Goal: Task Accomplishment & Management: Manage account settings

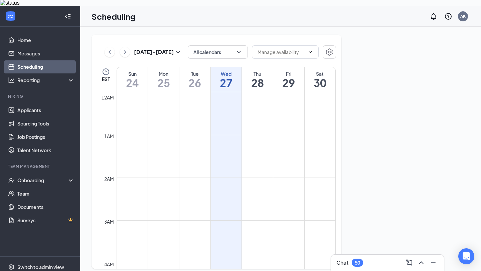
scroll to position [328, 0]
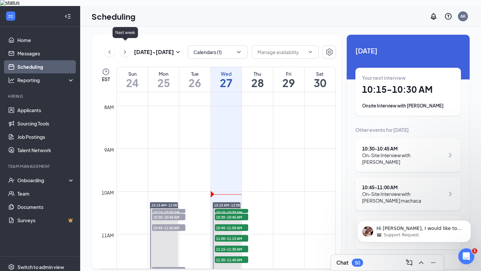
click at [123, 49] on icon "ChevronRight" at bounding box center [124, 52] width 7 height 8
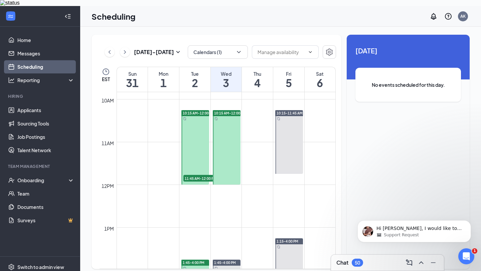
scroll to position [418, 0]
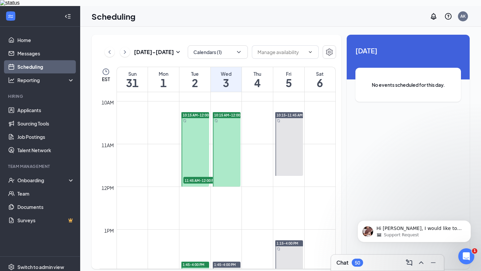
click at [196, 128] on div at bounding box center [195, 149] width 28 height 74
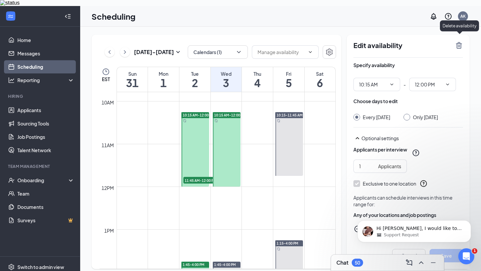
click at [462, 41] on icon "TrashOutline" at bounding box center [459, 45] width 8 height 8
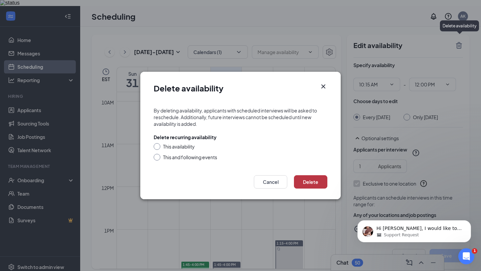
click at [310, 183] on button "Delete" at bounding box center [310, 181] width 33 height 13
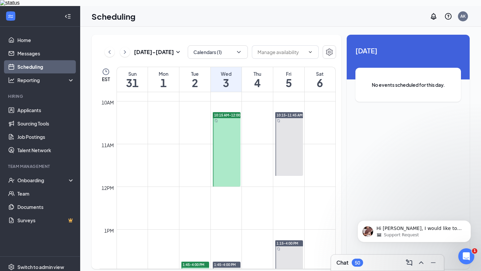
click at [216, 143] on div at bounding box center [227, 149] width 28 height 74
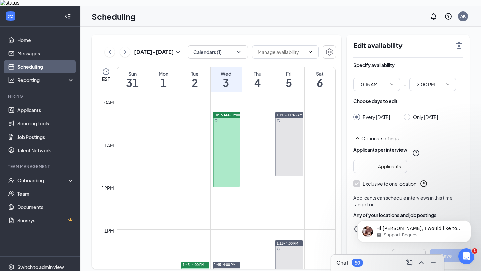
click at [463, 41] on div "Edit availability Specify availability 10:15 AM - 12:00 PM Choose days to edit …" at bounding box center [407, 152] width 123 height 234
click at [459, 42] on icon "TrashOutline" at bounding box center [459, 45] width 6 height 7
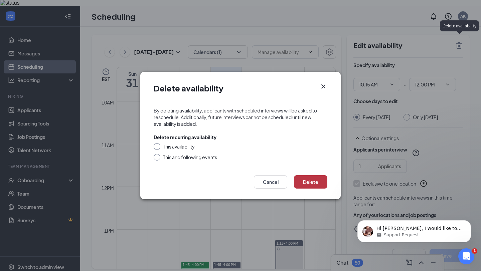
click at [312, 180] on button "Delete" at bounding box center [310, 181] width 33 height 13
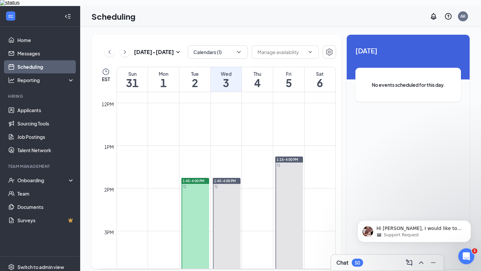
scroll to position [503, 0]
click at [203, 212] on div at bounding box center [195, 225] width 28 height 96
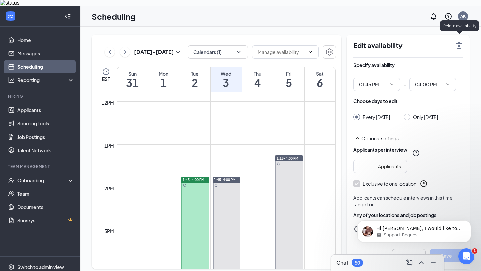
click at [460, 42] on icon "TrashOutline" at bounding box center [459, 45] width 6 height 7
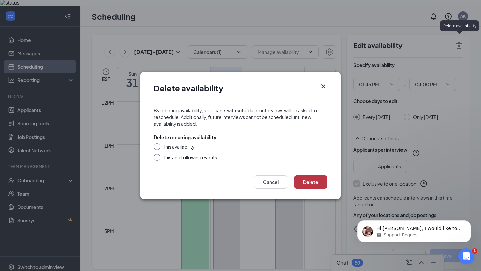
click at [313, 180] on button "Delete" at bounding box center [310, 181] width 33 height 13
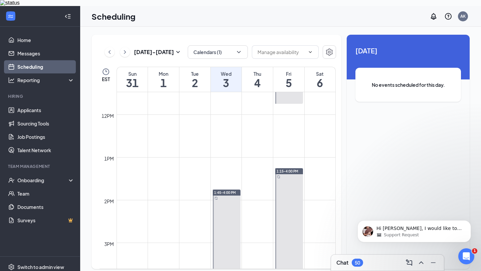
scroll to position [540, 0]
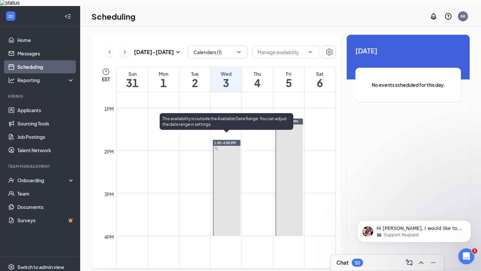
click at [222, 175] on div at bounding box center [227, 188] width 28 height 96
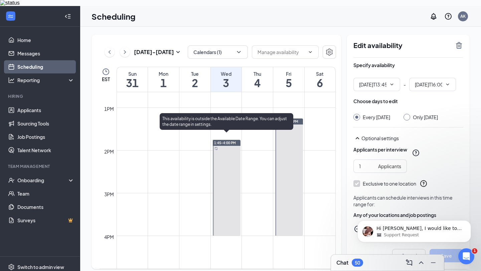
type input "01:45 PM"
type input "04:00 PM"
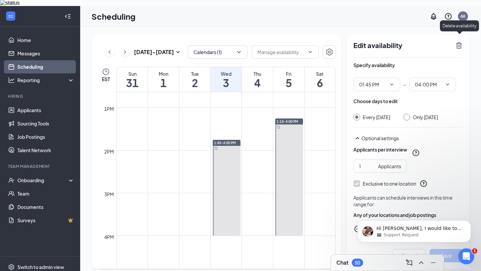
click at [462, 41] on icon "TrashOutline" at bounding box center [459, 45] width 8 height 8
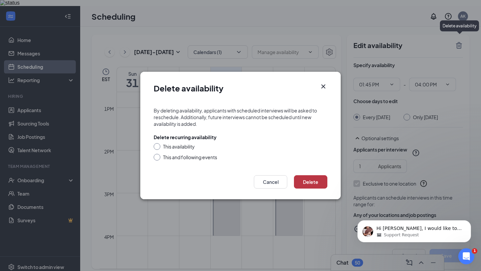
click at [317, 184] on button "Delete" at bounding box center [310, 181] width 33 height 13
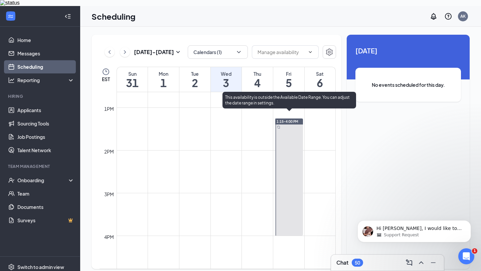
click at [287, 192] on div at bounding box center [289, 176] width 28 height 117
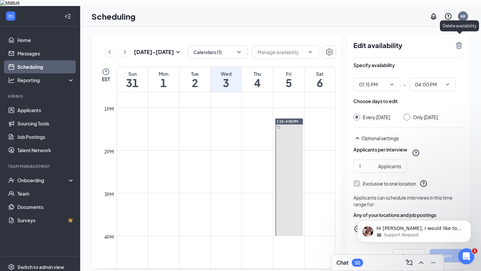
click at [462, 41] on icon "TrashOutline" at bounding box center [459, 45] width 8 height 8
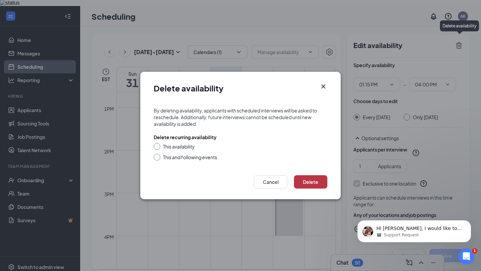
click at [307, 179] on button "Delete" at bounding box center [310, 181] width 33 height 13
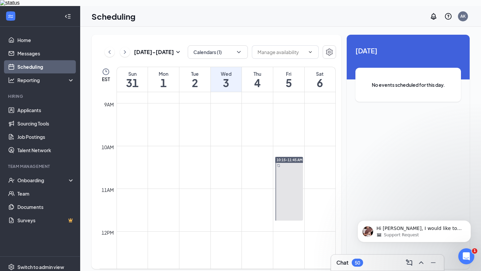
scroll to position [372, 0]
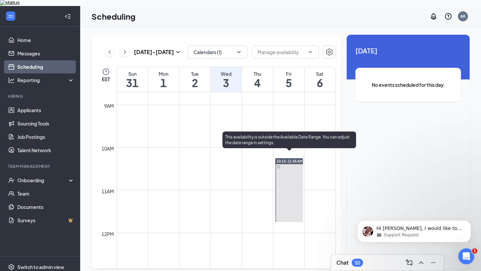
click at [283, 183] on div at bounding box center [289, 190] width 28 height 64
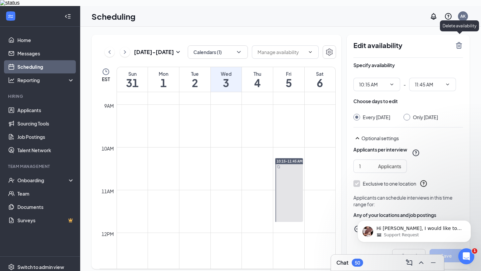
click at [459, 42] on icon "TrashOutline" at bounding box center [459, 45] width 6 height 7
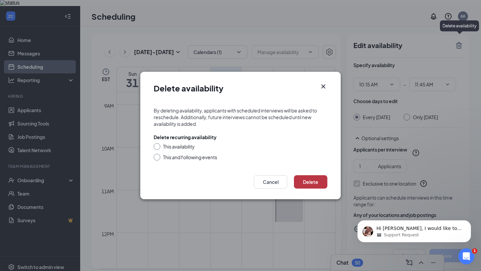
click at [309, 175] on button "Delete" at bounding box center [310, 181] width 33 height 13
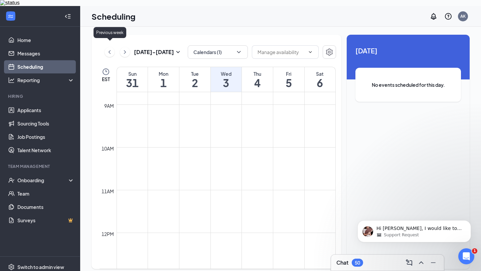
click at [112, 48] on icon "ChevronLeft" at bounding box center [109, 52] width 7 height 8
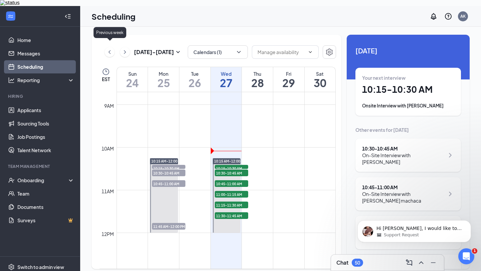
scroll to position [328, 0]
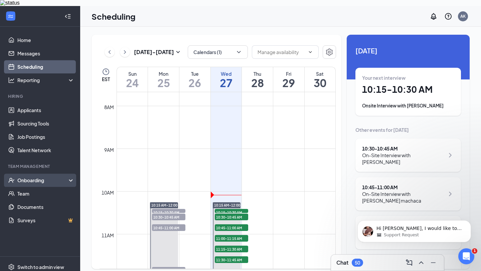
click at [21, 177] on div "Onboarding" at bounding box center [42, 180] width 51 height 7
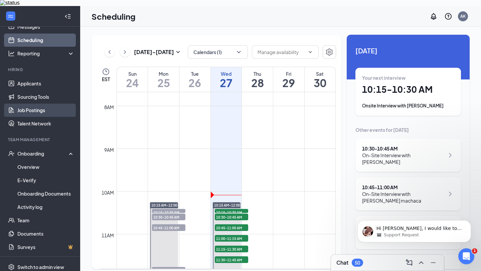
click at [52, 103] on link "Job Postings" at bounding box center [45, 109] width 57 height 13
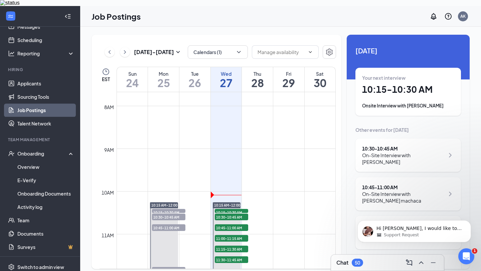
click at [60, 104] on link "Job Postings" at bounding box center [45, 109] width 57 height 13
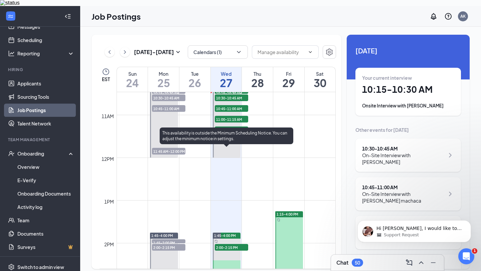
scroll to position [424, 0]
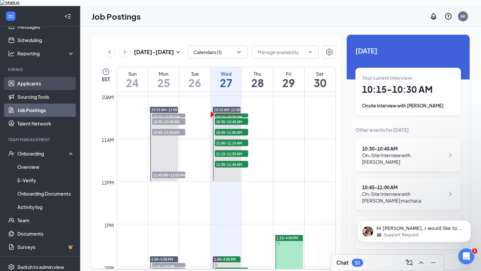
click at [60, 77] on link "Applicants" at bounding box center [45, 83] width 57 height 13
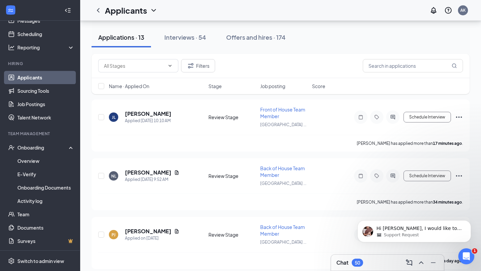
scroll to position [73, 0]
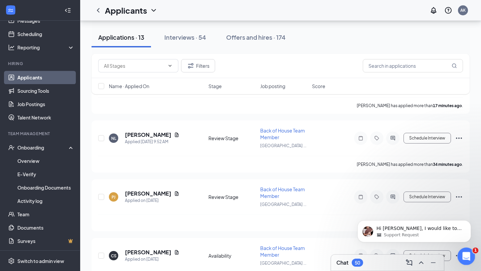
click at [472, 254] on div "Open Intercom Messenger" at bounding box center [465, 255] width 22 height 22
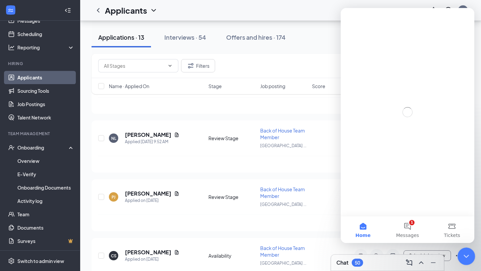
scroll to position [0, 0]
click at [463, 255] on icon "Close Intercom Messenger" at bounding box center [465, 255] width 8 height 8
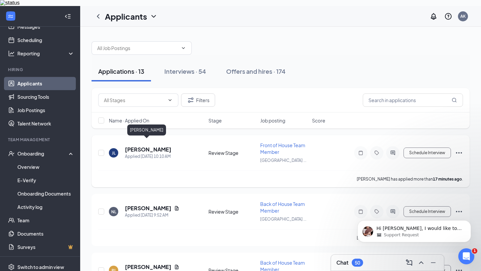
click at [149, 146] on h5 "[PERSON_NAME]" at bounding box center [148, 149] width 46 height 7
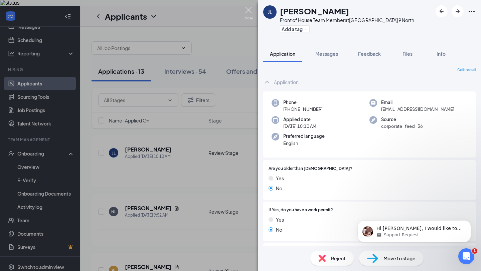
click at [245, 9] on img at bounding box center [248, 13] width 8 height 13
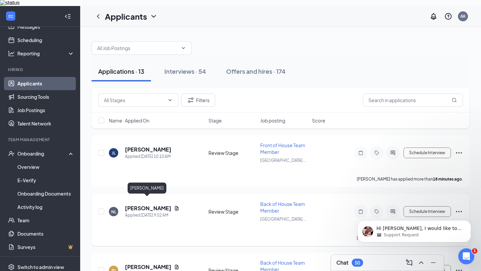
click at [146, 205] on h5 "[PERSON_NAME]" at bounding box center [148, 208] width 46 height 7
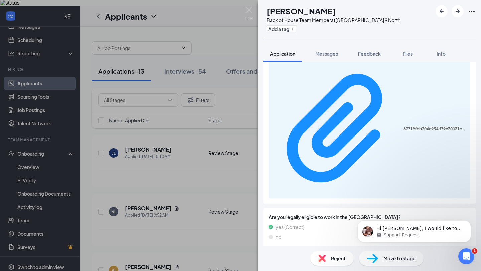
scroll to position [272, 0]
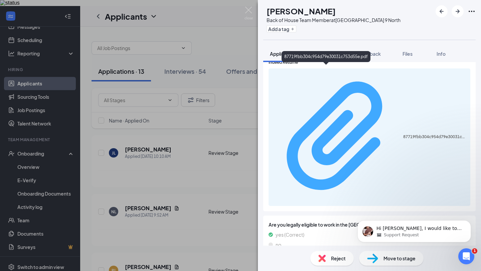
click at [403, 134] on div "87719fbb304c954d79e30031c753d55e.pdf" at bounding box center [434, 136] width 63 height 5
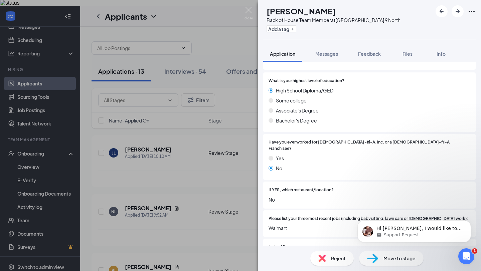
scroll to position [0, 0]
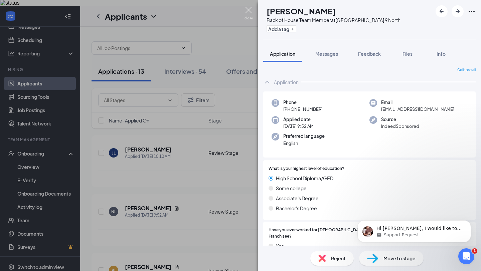
click at [250, 7] on img at bounding box center [248, 13] width 8 height 13
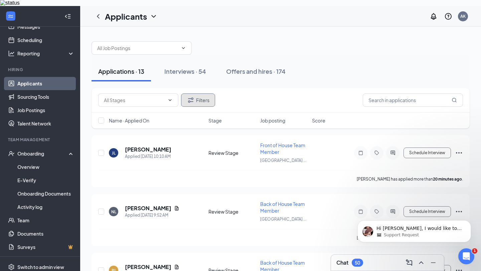
click at [199, 93] on button "Filters" at bounding box center [198, 99] width 34 height 13
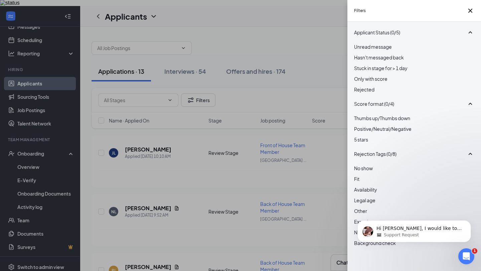
click at [361, 93] on div "Rejected" at bounding box center [414, 89] width 120 height 7
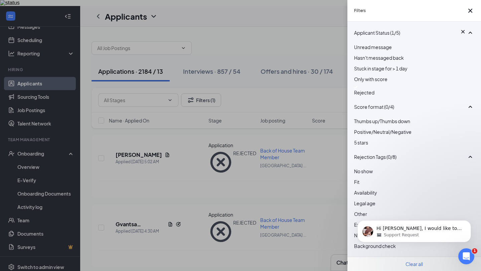
click at [276, 37] on div "Filters Applicant Status (1/5) Unread message Hasn't messaged back Stuck in sta…" at bounding box center [240, 135] width 481 height 271
click at [468, 13] on icon "Cross" at bounding box center [470, 11] width 4 height 4
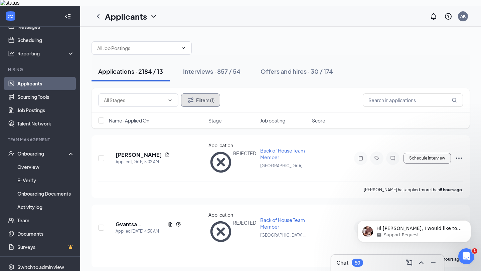
click at [192, 98] on icon "Filter" at bounding box center [190, 100] width 5 height 5
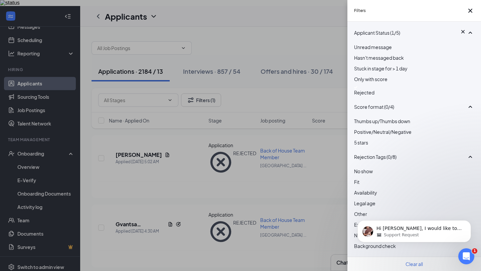
click at [357, 89] on div at bounding box center [414, 87] width 120 height 3
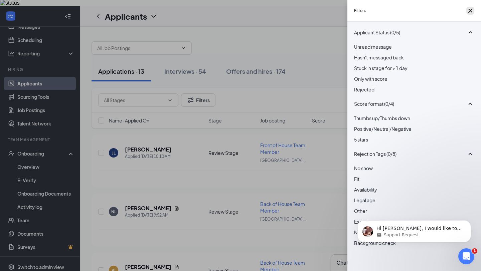
click at [466, 11] on icon "Cross" at bounding box center [470, 11] width 8 height 8
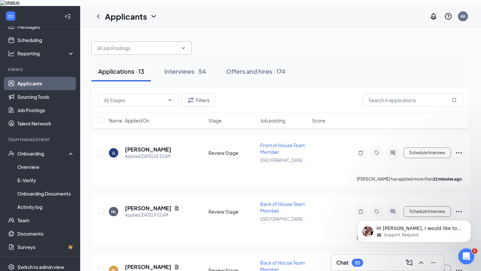
click at [176, 44] on input "text" at bounding box center [137, 47] width 81 height 7
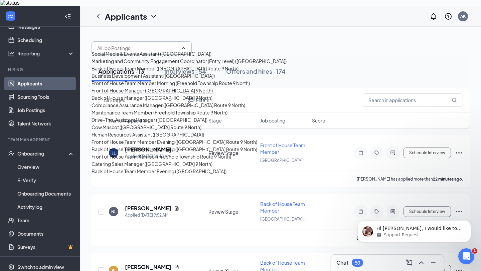
click at [139, 72] on div "Back of House Team Member ([GEOGRAPHIC_DATA] Route 9 North)" at bounding box center [164, 68] width 147 height 7
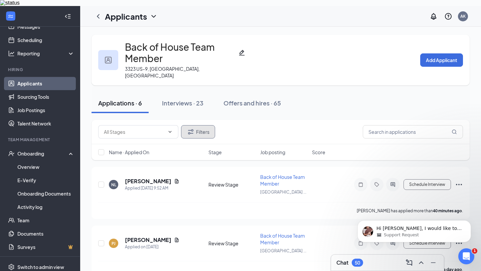
click at [195, 125] on button "Filters" at bounding box center [198, 131] width 34 height 13
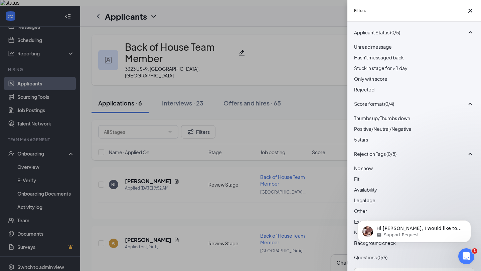
click at [358, 86] on div at bounding box center [414, 86] width 120 height 0
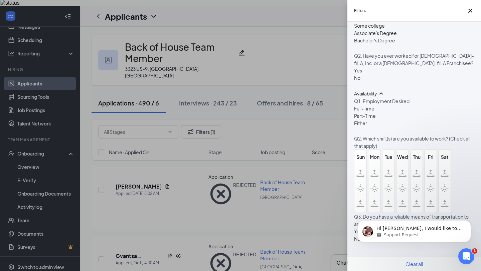
scroll to position [453, 0]
click at [467, 10] on icon "Cross" at bounding box center [470, 11] width 8 height 8
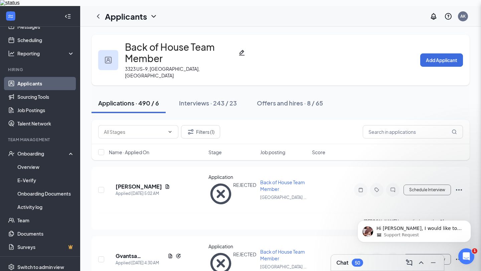
scroll to position [437, 0]
click at [143, 183] on h5 "[PERSON_NAME]" at bounding box center [138, 186] width 46 height 7
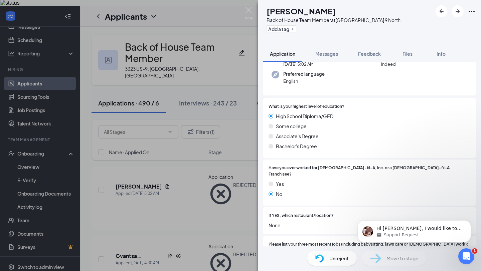
scroll to position [214, 0]
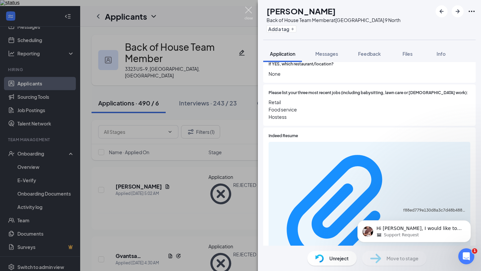
click at [249, 7] on img at bounding box center [248, 13] width 8 height 13
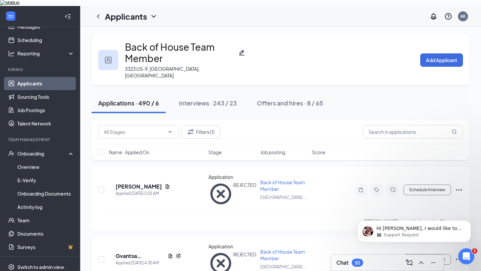
scroll to position [29, 0]
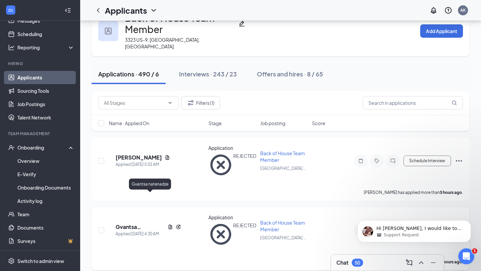
click at [137, 223] on h5 "Gvantsa natenadze" at bounding box center [139, 226] width 49 height 7
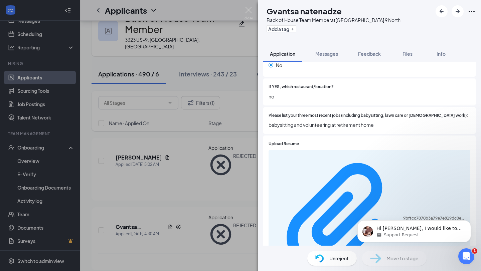
scroll to position [218, 0]
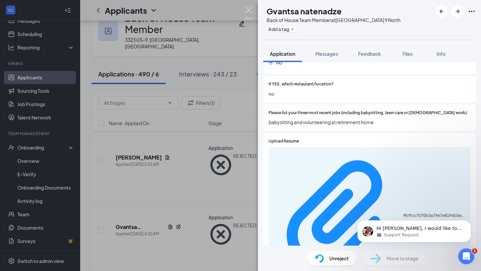
click at [249, 13] on img at bounding box center [248, 13] width 8 height 13
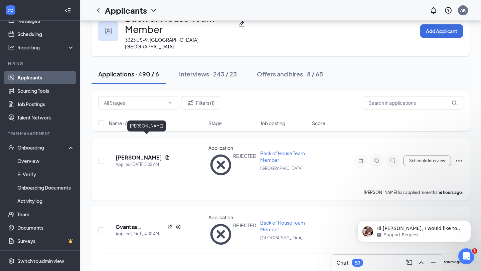
click at [143, 154] on h5 "[PERSON_NAME]" at bounding box center [138, 157] width 46 height 7
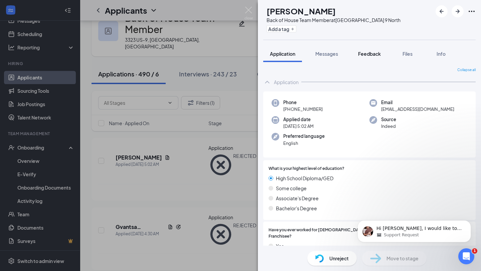
click at [372, 54] on span "Feedback" at bounding box center [369, 54] width 23 height 6
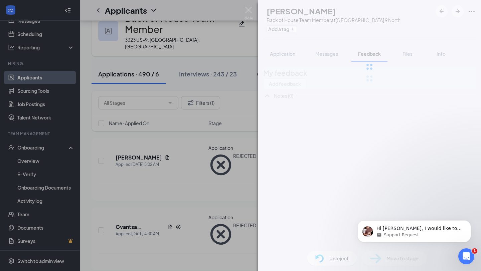
click at [330, 59] on div at bounding box center [369, 66] width 223 height 133
click at [246, 7] on img at bounding box center [248, 13] width 8 height 13
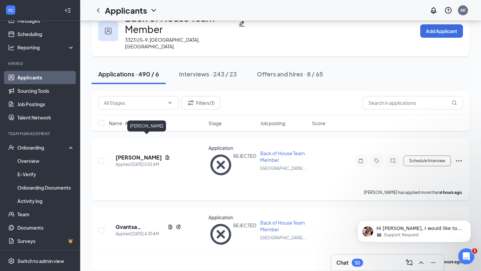
click at [149, 154] on h5 "[PERSON_NAME]" at bounding box center [138, 157] width 46 height 7
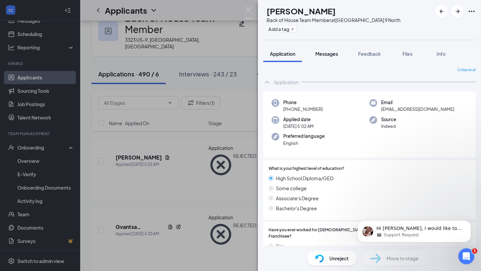
click at [328, 52] on span "Messages" at bounding box center [326, 54] width 23 height 6
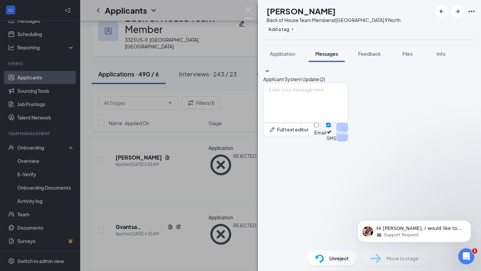
click at [325, 76] on span "Applicant System Update (2)" at bounding box center [294, 79] width 62 height 6
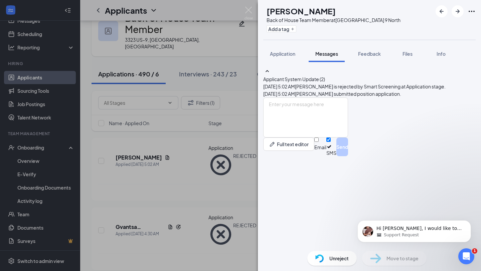
click at [325, 76] on span "Applicant System Update (2)" at bounding box center [294, 79] width 62 height 6
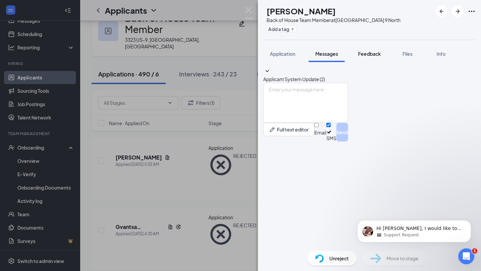
click at [366, 55] on span "Feedback" at bounding box center [369, 54] width 23 height 6
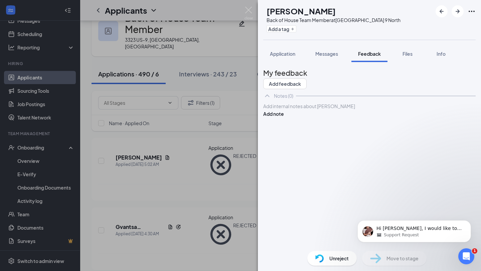
click at [324, 57] on button "Messages" at bounding box center [326, 53] width 36 height 17
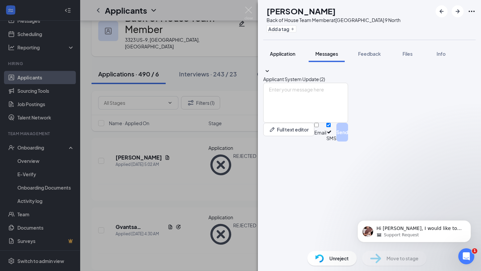
click at [285, 58] on button "Application" at bounding box center [282, 53] width 39 height 17
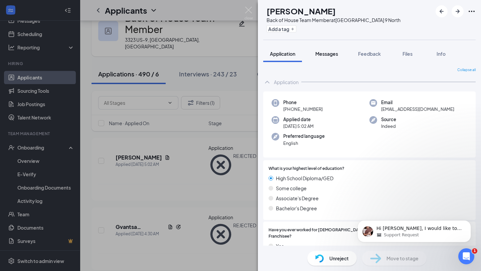
click at [335, 56] on span "Messages" at bounding box center [326, 54] width 23 height 6
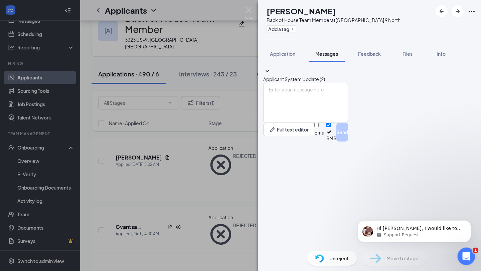
click at [466, 255] on icon "Open Intercom Messenger" at bounding box center [465, 255] width 11 height 11
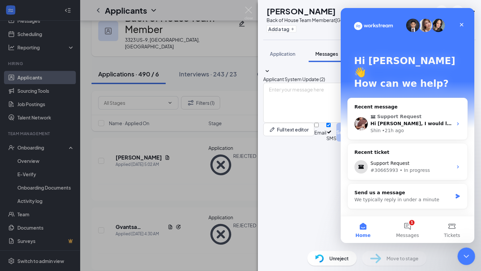
click at [466, 255] on icon "Close Intercom Messenger" at bounding box center [465, 255] width 8 height 8
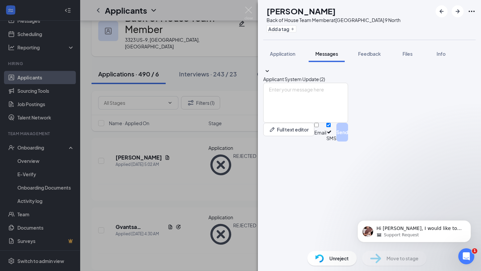
click at [331, 57] on button "Messages" at bounding box center [326, 53] width 36 height 17
click at [271, 72] on icon "SmallChevronDown" at bounding box center [267, 71] width 8 height 8
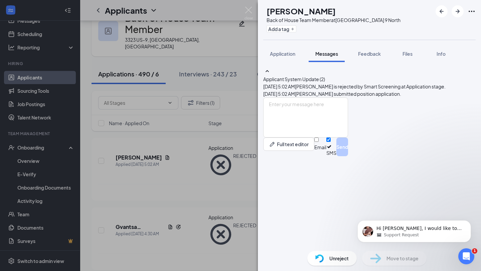
click at [271, 72] on icon "SmallChevronUp" at bounding box center [267, 71] width 8 height 8
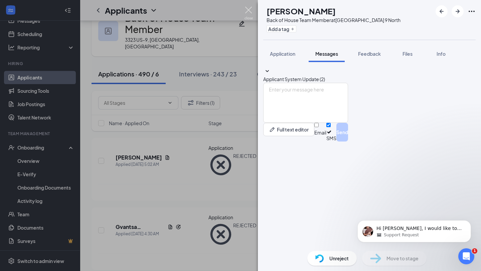
click at [245, 7] on img at bounding box center [248, 13] width 8 height 13
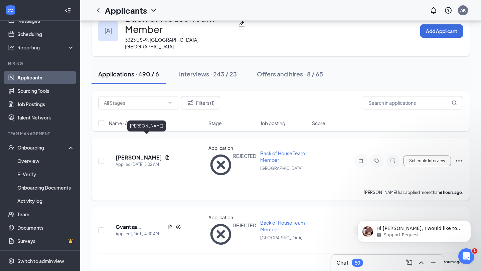
click at [146, 154] on h5 "[PERSON_NAME]" at bounding box center [138, 157] width 46 height 7
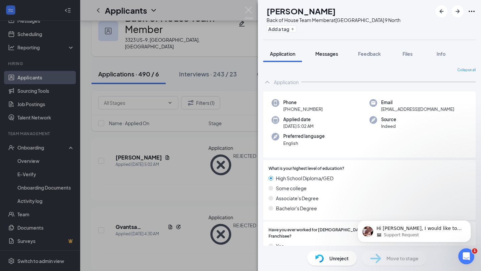
click at [336, 51] on span "Messages" at bounding box center [326, 54] width 23 height 6
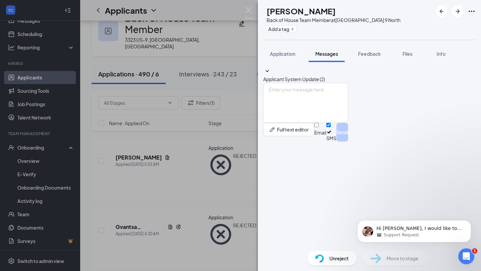
click at [325, 76] on span "Applicant System Update (2)" at bounding box center [294, 79] width 62 height 6
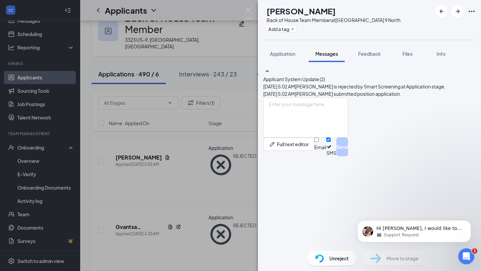
click at [325, 76] on span "Applicant System Update (2)" at bounding box center [294, 79] width 62 height 6
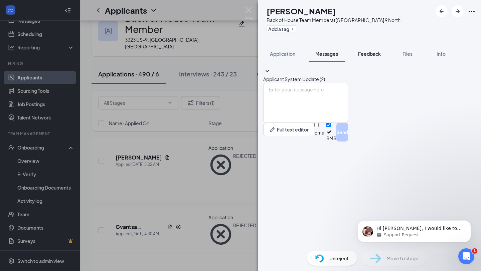
click at [369, 55] on span "Feedback" at bounding box center [369, 54] width 23 height 6
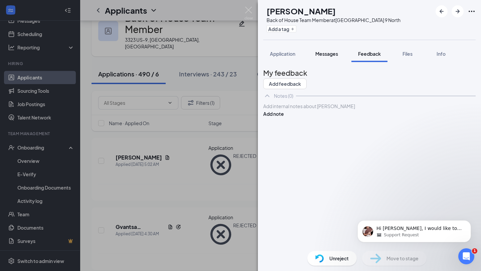
click at [322, 55] on span "Messages" at bounding box center [326, 54] width 23 height 6
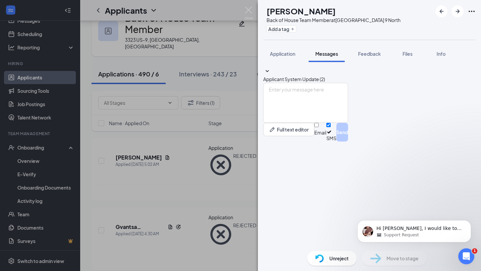
click at [271, 74] on icon "SmallChevronDown" at bounding box center [267, 71] width 8 height 8
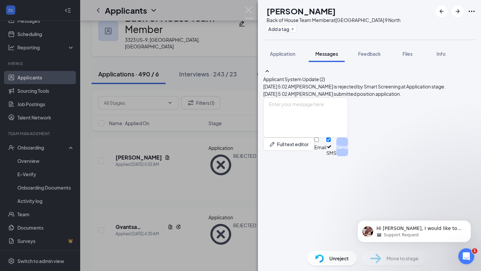
click at [292, 9] on h1 "[PERSON_NAME]" at bounding box center [300, 10] width 69 height 11
copy h1 "[PERSON_NAME]"
click at [256, 7] on div "AA [PERSON_NAME] Back of House Team Member at [GEOGRAPHIC_DATA] Route 9 North A…" at bounding box center [240, 135] width 481 height 271
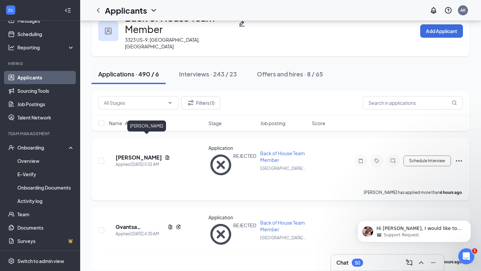
click at [136, 154] on h5 "[PERSON_NAME]" at bounding box center [138, 157] width 46 height 7
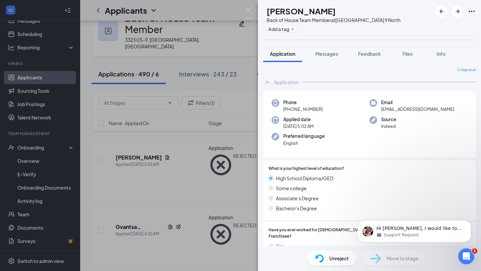
click at [325, 12] on h1 "[PERSON_NAME]" at bounding box center [300, 10] width 69 height 11
copy h1 "Arbito"
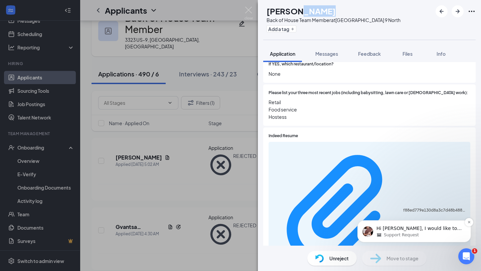
scroll to position [211, 0]
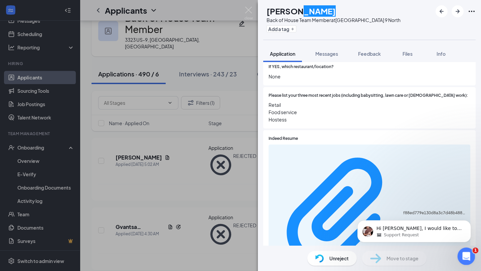
click at [468, 255] on icon "Open Intercom Messenger" at bounding box center [465, 255] width 11 height 11
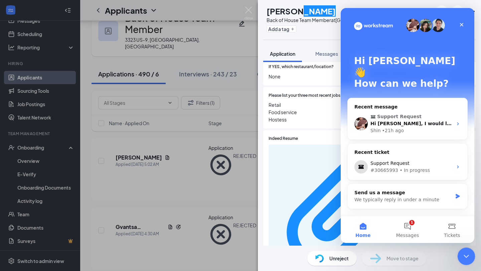
click at [468, 255] on icon "Close Intercom Messenger" at bounding box center [465, 255] width 8 height 8
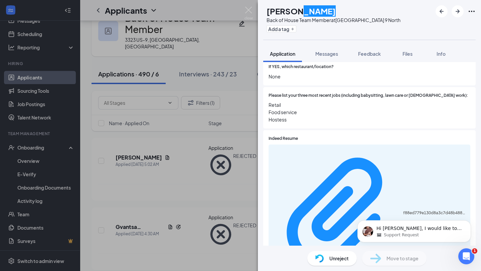
scroll to position [0, 0]
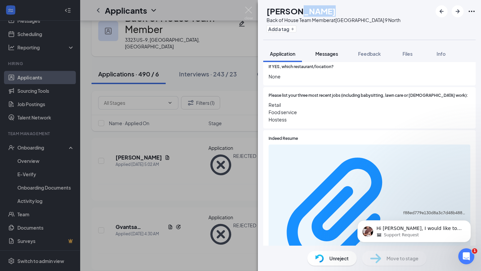
click at [331, 54] on span "Messages" at bounding box center [326, 54] width 23 height 6
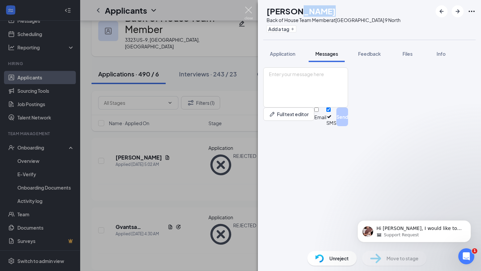
click at [247, 10] on img at bounding box center [248, 13] width 8 height 13
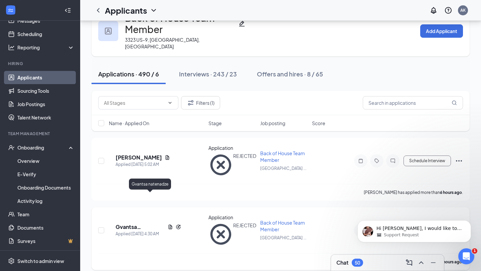
click at [139, 223] on h5 "Gvantsa natenadze" at bounding box center [139, 226] width 49 height 7
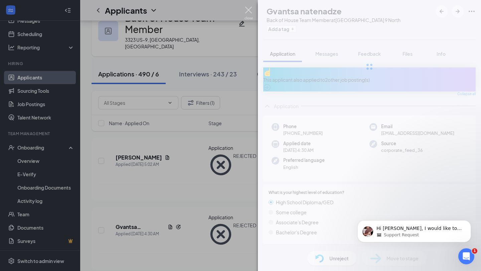
click at [245, 17] on img at bounding box center [248, 13] width 8 height 13
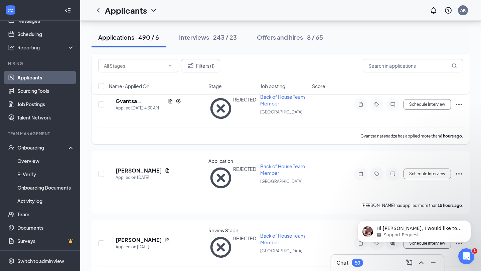
scroll to position [156, 0]
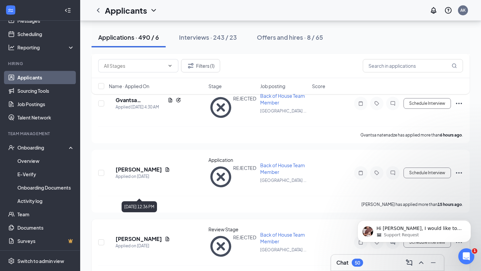
click at [142, 243] on div "Applied on [DATE]" at bounding box center [142, 246] width 54 height 7
click at [146, 235] on h5 "[PERSON_NAME]" at bounding box center [138, 238] width 46 height 7
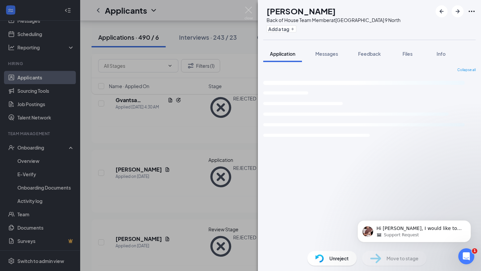
click at [244, 20] on div "[PERSON_NAME] Back of House Team Member at [GEOGRAPHIC_DATA] Route 9 North Add …" at bounding box center [240, 135] width 481 height 271
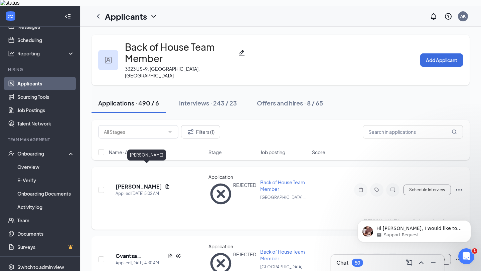
click at [145, 183] on h5 "[PERSON_NAME]" at bounding box center [138, 186] width 46 height 7
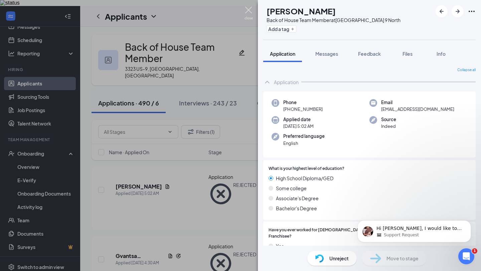
click at [251, 15] on img at bounding box center [248, 13] width 8 height 13
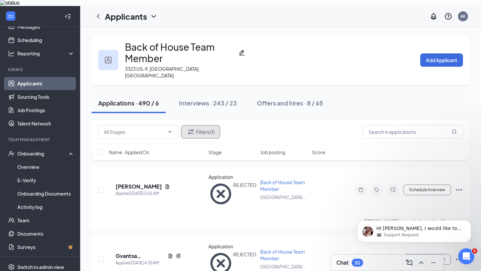
click at [201, 125] on button "Filters (1)" at bounding box center [200, 131] width 39 height 13
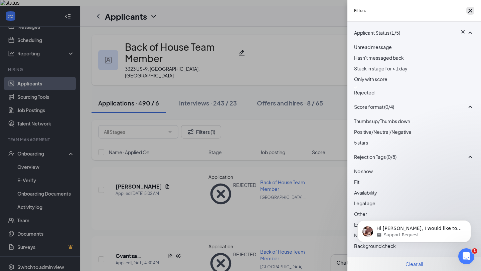
click at [469, 12] on icon "Cross" at bounding box center [470, 11] width 4 height 4
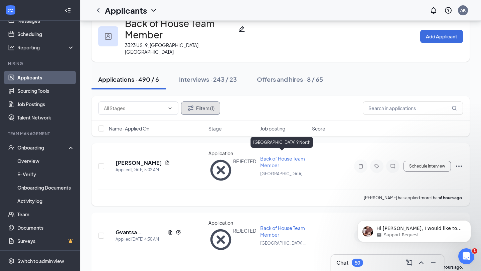
scroll to position [30, 0]
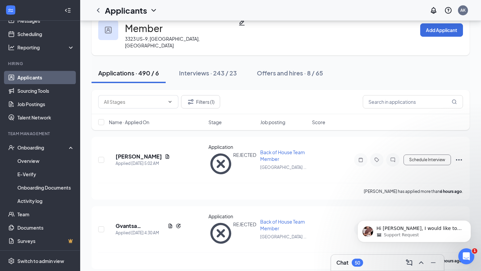
click at [241, 95] on div "Filters (1)" at bounding box center [280, 101] width 364 height 13
click at [132, 153] on h5 "[PERSON_NAME]" at bounding box center [138, 156] width 46 height 7
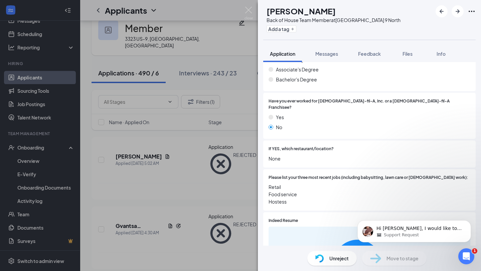
scroll to position [214, 0]
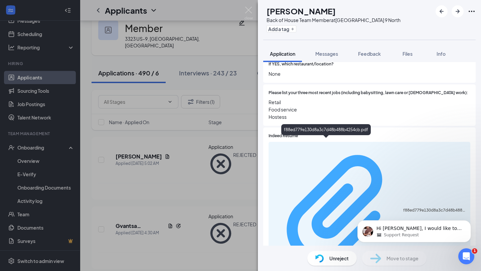
click at [403, 208] on div "f88ed779e130d8a3c7d48b488b4254cb.pdf" at bounding box center [434, 210] width 63 height 5
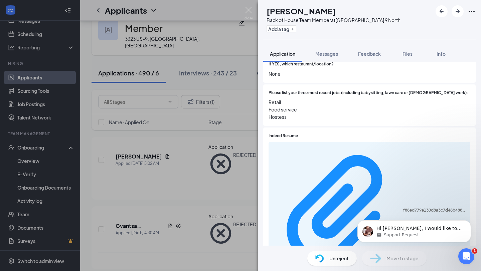
scroll to position [211, 0]
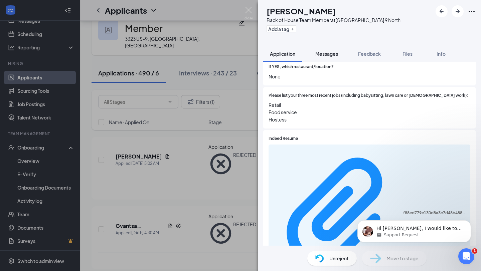
click at [324, 51] on span "Messages" at bounding box center [326, 54] width 23 height 6
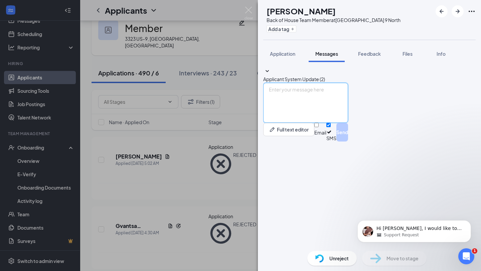
click at [348, 123] on textarea at bounding box center [305, 103] width 85 height 40
type textarea "A"
click at [249, 9] on img at bounding box center [248, 13] width 8 height 13
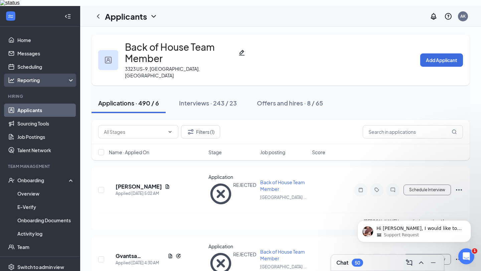
click at [65, 73] on div "Reporting" at bounding box center [40, 79] width 80 height 13
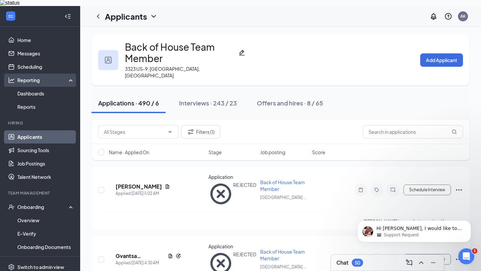
click at [68, 77] on div "Reporting" at bounding box center [45, 80] width 57 height 7
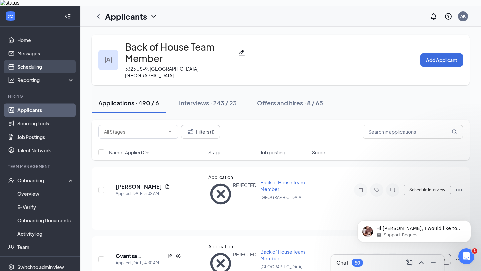
click at [57, 61] on link "Scheduling" at bounding box center [45, 66] width 57 height 13
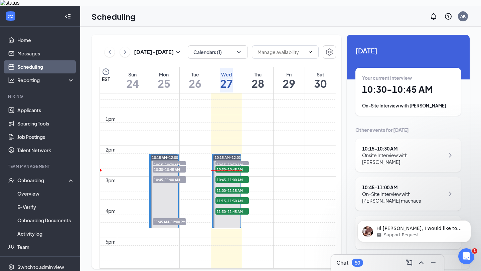
scroll to position [397, 0]
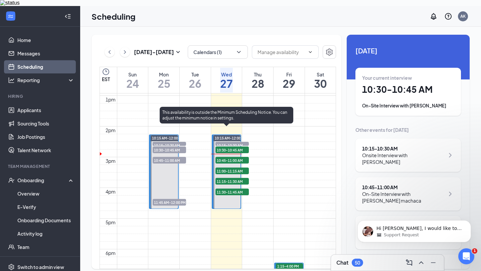
click at [240, 142] on span "10:15-10:30 AM" at bounding box center [231, 145] width 33 height 7
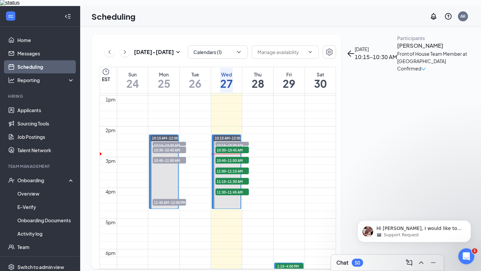
click at [397, 50] on h3 "[PERSON_NAME]" at bounding box center [432, 45] width 70 height 9
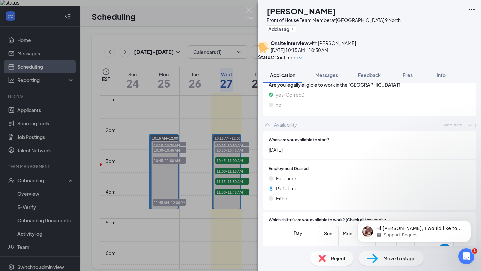
scroll to position [482, 0]
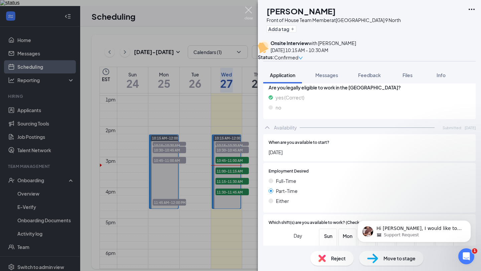
click at [249, 14] on img at bounding box center [248, 13] width 8 height 13
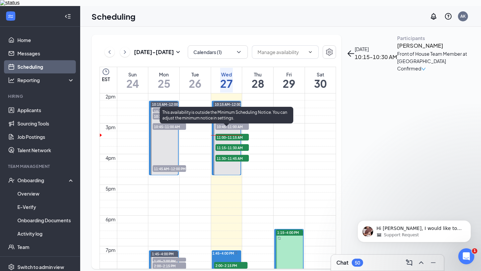
scroll to position [435, 0]
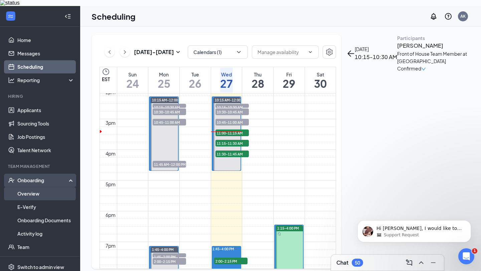
click at [45, 190] on link "Overview" at bounding box center [45, 193] width 57 height 13
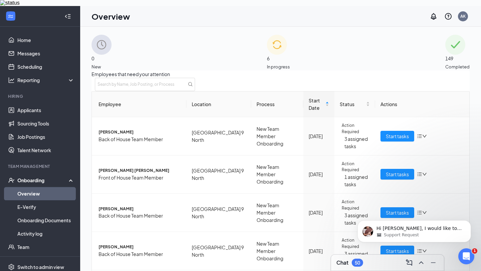
click at [272, 46] on div "6 In progress" at bounding box center [278, 52] width 23 height 35
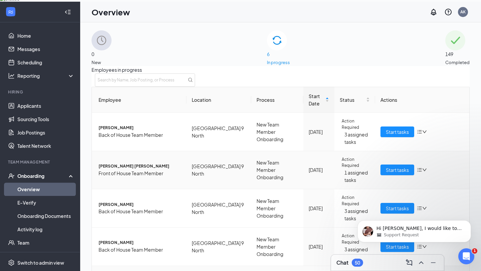
scroll to position [5, 0]
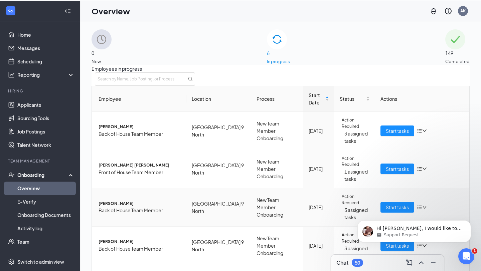
click at [417, 205] on icon "bars" at bounding box center [419, 207] width 5 height 5
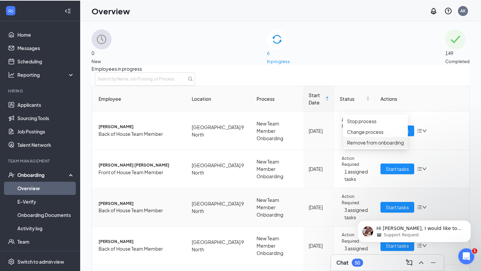
click at [403, 146] on div "Remove from onboarding" at bounding box center [375, 142] width 57 height 7
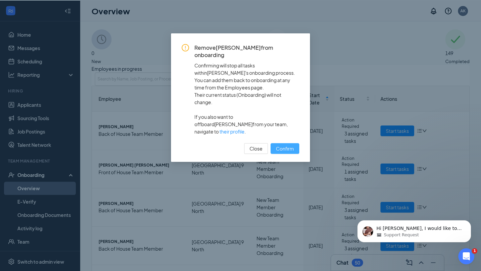
click at [284, 145] on span "Confirm" at bounding box center [285, 148] width 18 height 7
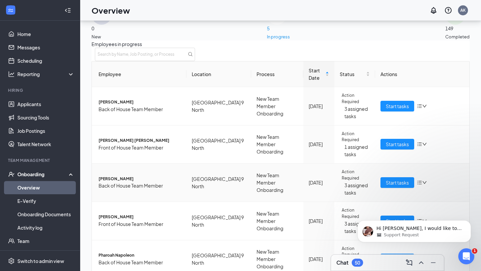
scroll to position [29, 0]
click at [21, 53] on link "Messages" at bounding box center [45, 47] width 57 height 13
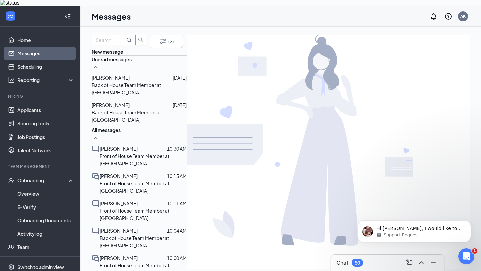
click at [113, 42] on input "text" at bounding box center [109, 39] width 29 height 7
click at [122, 116] on p "Back of House Team Member at [GEOGRAPHIC_DATA]" at bounding box center [138, 116] width 95 height 15
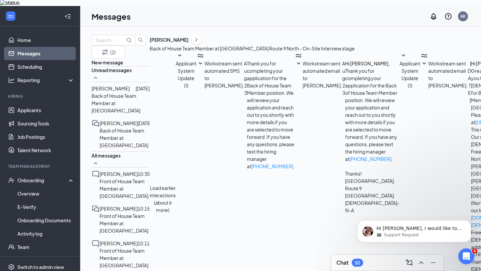
scroll to position [160, 0]
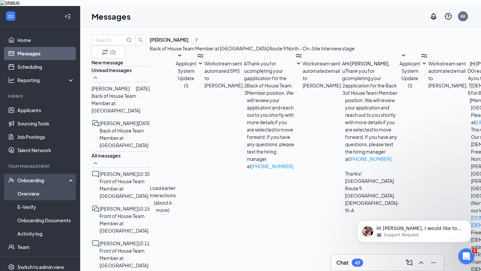
type textarea "Hello"
click at [60, 188] on link "Overview" at bounding box center [45, 193] width 57 height 13
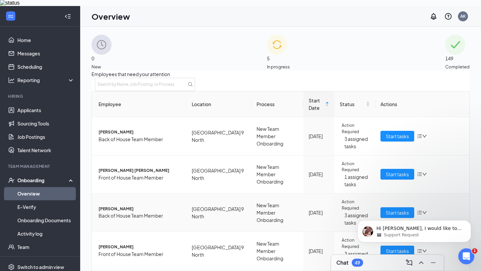
scroll to position [6, 0]
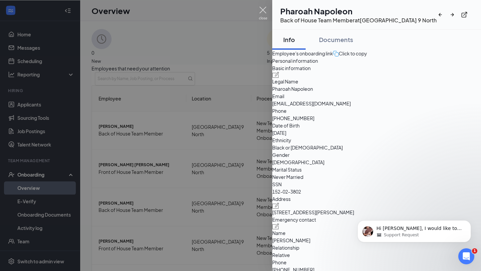
click at [260, 13] on img at bounding box center [263, 13] width 8 height 13
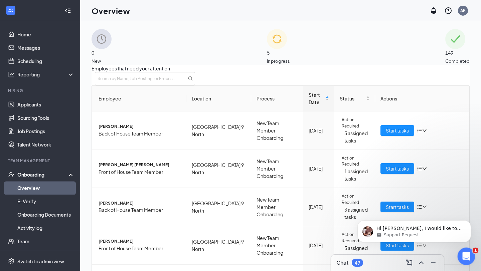
click at [468, 261] on div "Open Intercom Messenger" at bounding box center [465, 255] width 22 height 22
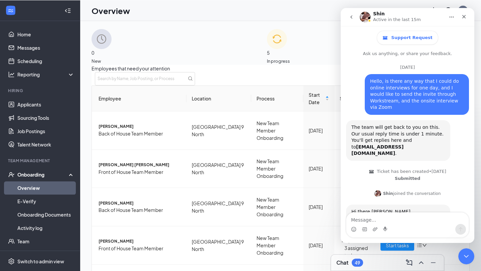
scroll to position [48, 0]
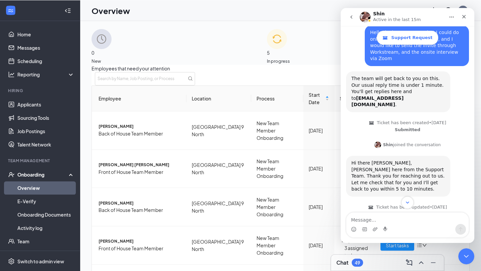
click at [411, 202] on button "Scroll to bottom" at bounding box center [407, 202] width 12 height 12
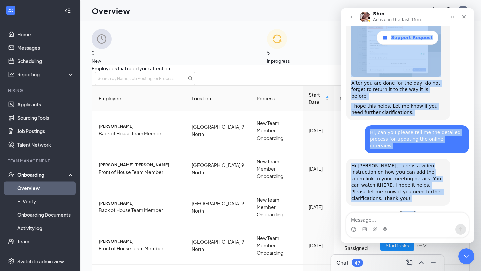
scroll to position [428, 0]
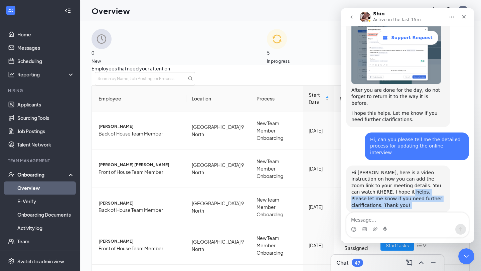
drag, startPoint x: 350, startPoint y: 152, endPoint x: 366, endPoint y: 145, distance: 17.0
click at [366, 170] on div "Hi [PERSON_NAME], here is a video instruction on how you can add the zoom link …" at bounding box center [397, 189] width 93 height 39
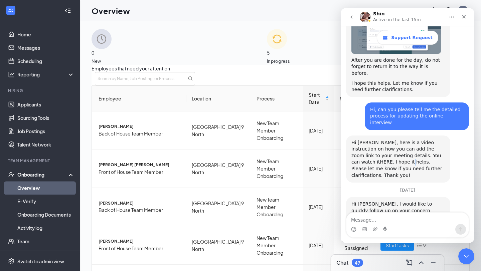
click at [375, 188] on div "[DATE]" at bounding box center [407, 192] width 123 height 9
click at [375, 187] on div "[DATE]" at bounding box center [407, 191] width 123 height 9
click at [380, 200] on div "Hi [PERSON_NAME], I would like to quickly follow up on your concern regarding y…" at bounding box center [397, 226] width 93 height 52
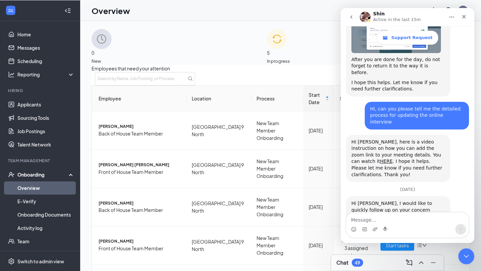
click at [380, 200] on div "Hi [PERSON_NAME], I would like to quickly follow up on your concern regarding y…" at bounding box center [397, 226] width 93 height 52
click at [388, 200] on div "Hi [PERSON_NAME], I would like to quickly follow up on your concern regarding y…" at bounding box center [397, 226] width 93 height 52
click at [382, 139] on div "Hi [PERSON_NAME], here is a video instruction on how you can add the zoom link …" at bounding box center [397, 158] width 93 height 39
click at [55, 62] on link "Scheduling" at bounding box center [45, 60] width 57 height 13
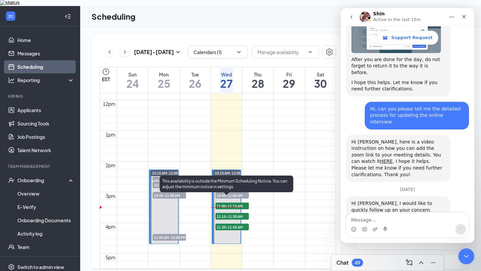
scroll to position [371, 0]
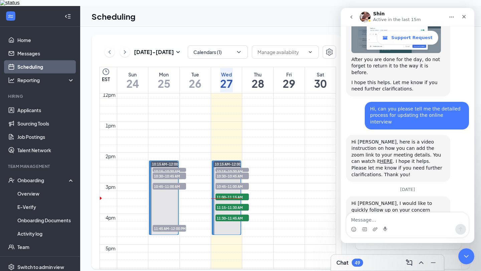
click at [292, 45] on td at bounding box center [226, 41] width 219 height 8
click at [463, 255] on icon "Close Intercom Messenger" at bounding box center [465, 255] width 5 height 3
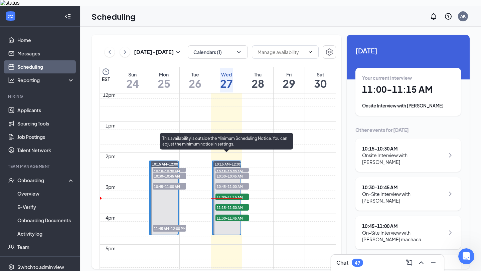
click at [245, 194] on span "11:00-11:15 AM" at bounding box center [231, 197] width 33 height 7
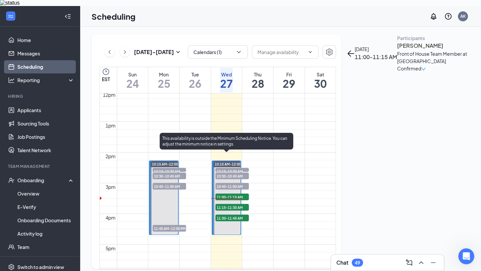
click at [243, 183] on span "10:45-11:00 AM" at bounding box center [231, 186] width 33 height 7
click at [239, 173] on span "10:30-10:45 AM" at bounding box center [231, 176] width 33 height 7
click at [236, 173] on span "10:30-10:45 AM" at bounding box center [231, 176] width 33 height 7
click at [234, 183] on span "10:45-11:00 AM" at bounding box center [231, 186] width 33 height 7
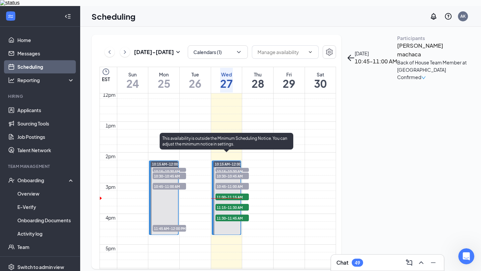
click at [234, 184] on div at bounding box center [226, 197] width 27 height 73
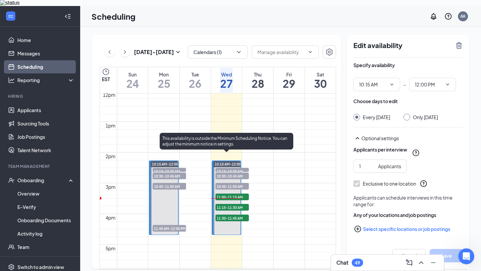
click at [238, 204] on span "11:15-11:30 AM" at bounding box center [231, 207] width 33 height 7
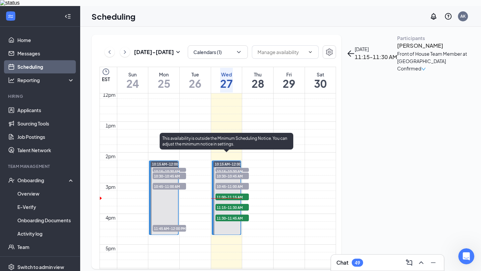
click at [238, 194] on span "11:00-11:15 AM" at bounding box center [231, 197] width 33 height 7
click at [240, 204] on span "11:15-11:30 AM" at bounding box center [231, 207] width 33 height 7
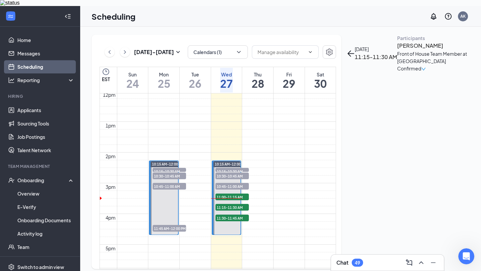
click at [243, 83] on td at bounding box center [226, 80] width 219 height 8
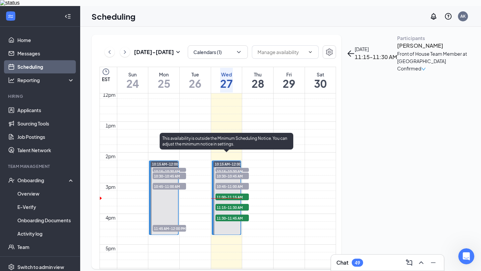
click at [235, 183] on span "10:45-11:00 AM" at bounding box center [231, 186] width 33 height 7
click at [238, 173] on span "10:30-10:45 AM" at bounding box center [231, 176] width 33 height 7
click at [237, 194] on span "11:00-11:15 AM" at bounding box center [231, 197] width 33 height 7
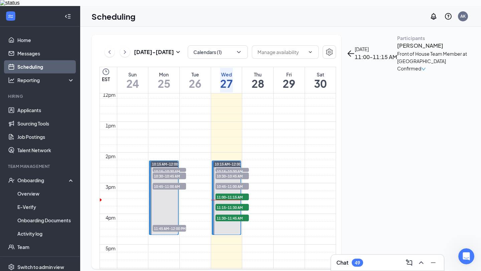
click at [397, 50] on h3 "[PERSON_NAME]" at bounding box center [432, 45] width 70 height 9
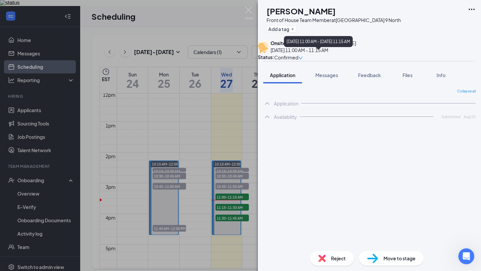
click at [320, 10] on h1 "[PERSON_NAME]" at bounding box center [300, 10] width 69 height 11
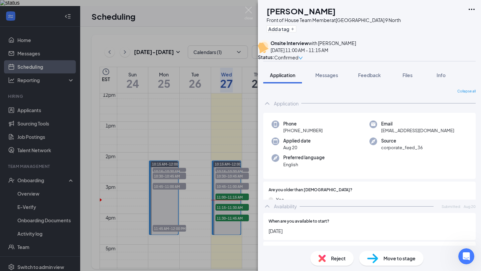
click at [320, 10] on h1 "[PERSON_NAME]" at bounding box center [300, 10] width 69 height 11
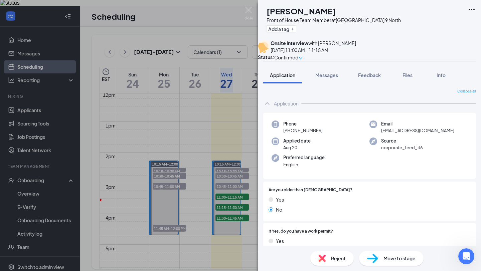
click at [320, 10] on h1 "[PERSON_NAME]" at bounding box center [300, 10] width 69 height 11
copy h1 "[PERSON_NAME]"
click at [246, 10] on img at bounding box center [248, 13] width 8 height 13
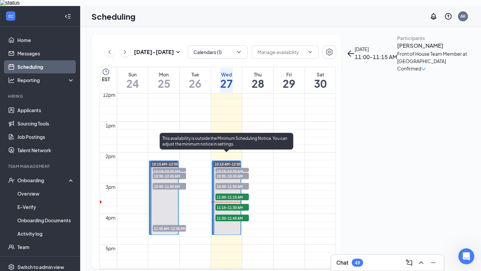
click at [242, 204] on span "11:15-11:30 AM" at bounding box center [231, 207] width 33 height 7
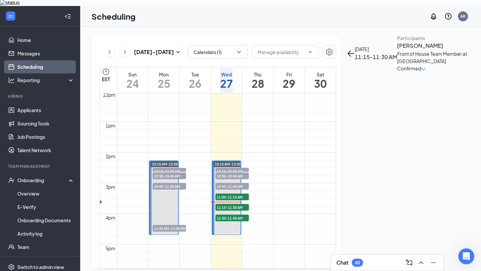
click at [397, 50] on h3 "[PERSON_NAME]" at bounding box center [432, 45] width 70 height 9
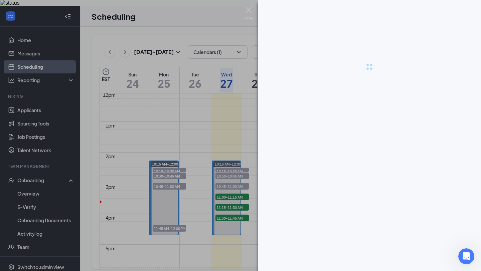
click at [371, 74] on div at bounding box center [240, 135] width 481 height 271
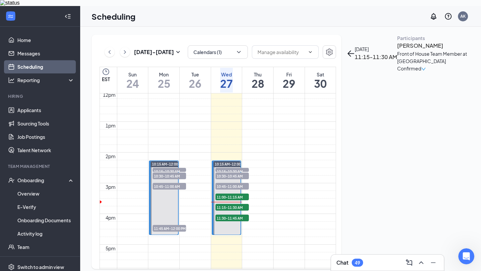
click at [397, 50] on h3 "[PERSON_NAME]" at bounding box center [432, 45] width 70 height 9
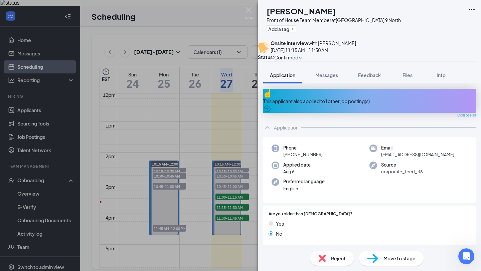
click at [308, 12] on h1 "[PERSON_NAME]" at bounding box center [300, 10] width 69 height 11
copy h1 "[PERSON_NAME]"
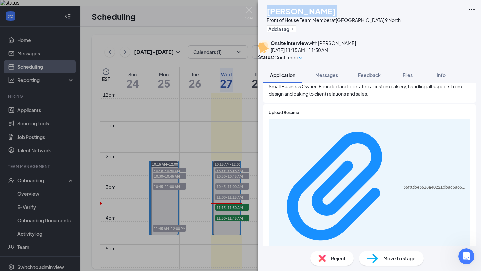
scroll to position [326, 0]
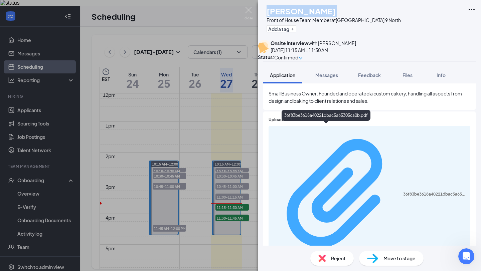
click at [403, 192] on div "36f83be3618a40221dbac5a65305ca0b.pdf" at bounding box center [434, 194] width 63 height 5
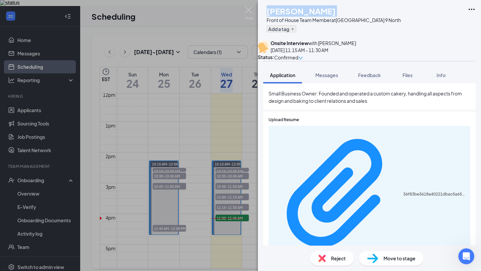
scroll to position [0, 0]
click at [250, 10] on img at bounding box center [248, 13] width 8 height 13
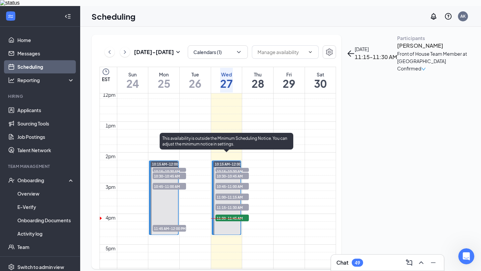
click at [234, 215] on span "11:30-11:45 AM" at bounding box center [231, 218] width 33 height 7
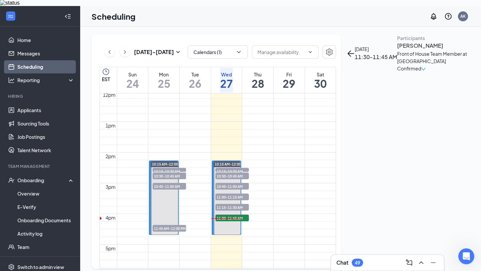
click at [397, 50] on h3 "[PERSON_NAME]" at bounding box center [432, 45] width 70 height 9
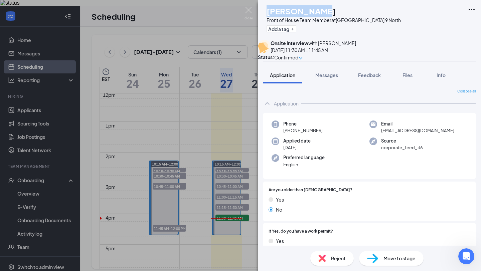
drag, startPoint x: 281, startPoint y: 12, endPoint x: 331, endPoint y: 11, distance: 50.4
click at [331, 11] on div "[PERSON_NAME]" at bounding box center [333, 10] width 134 height 11
copy h1 "[PERSON_NAME]"
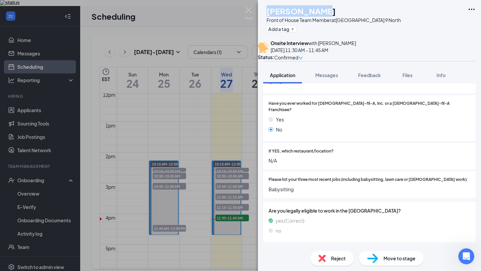
scroll to position [173, 0]
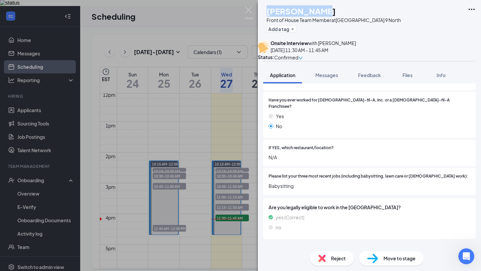
click at [317, 156] on span "N/A" at bounding box center [369, 157] width 202 height 7
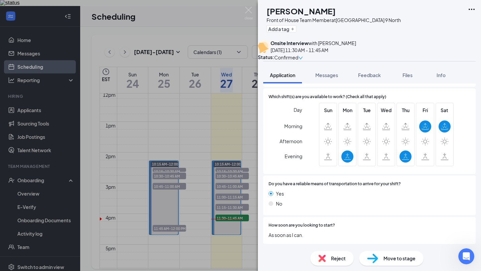
scroll to position [416, 0]
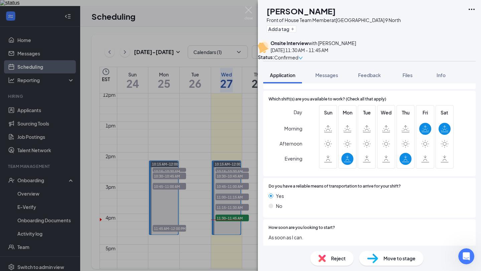
click at [345, 148] on icon at bounding box center [347, 144] width 8 height 8
click at [347, 110] on span "Mon" at bounding box center [347, 112] width 12 height 7
click at [424, 115] on span "Fri" at bounding box center [425, 112] width 12 height 7
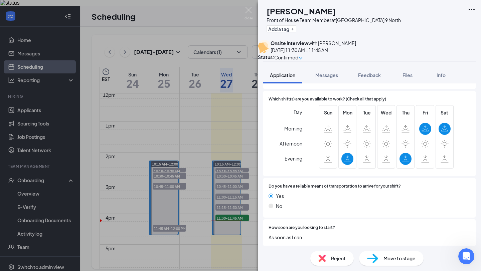
click at [424, 115] on span "Fri" at bounding box center [425, 112] width 12 height 7
click at [446, 115] on span "Sat" at bounding box center [444, 112] width 12 height 7
click at [408, 129] on icon at bounding box center [405, 128] width 8 height 7
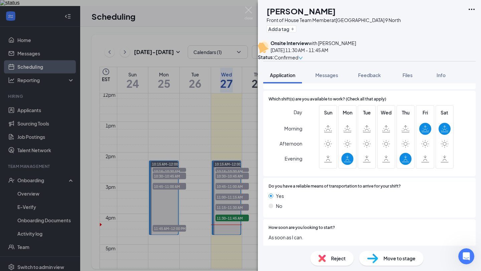
click at [242, 10] on div "MV [PERSON_NAME] Front of House Team Member at [GEOGRAPHIC_DATA] Route 9 North …" at bounding box center [240, 135] width 481 height 271
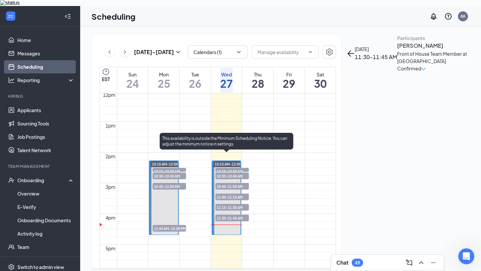
scroll to position [415, 0]
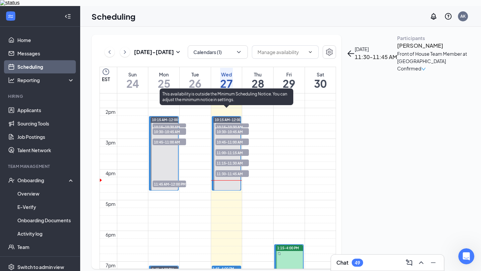
click at [235, 160] on span "11:15-11:30 AM" at bounding box center [231, 163] width 33 height 7
click at [240, 149] on span "11:00-11:15 AM" at bounding box center [231, 152] width 33 height 7
click at [243, 170] on span "11:30-11:45 AM" at bounding box center [231, 173] width 33 height 7
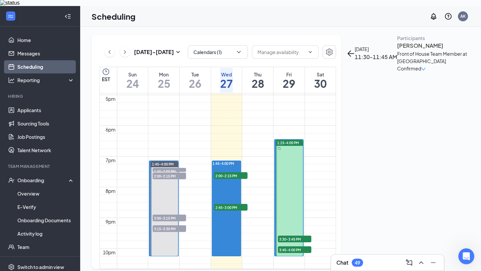
scroll to position [527, 0]
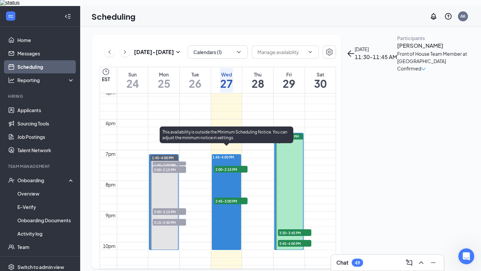
click at [242, 166] on span "2:00-2:15 PM" at bounding box center [230, 169] width 33 height 7
click at [239, 198] on span "2:45-3:00 PM" at bounding box center [230, 201] width 33 height 7
click at [239, 166] on span "2:00-2:15 PM" at bounding box center [230, 169] width 33 height 7
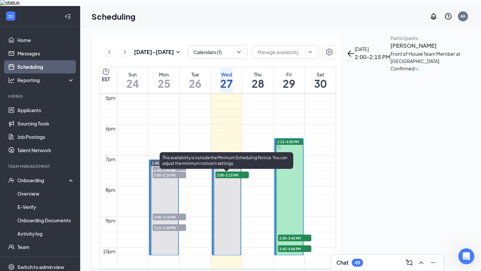
scroll to position [525, 0]
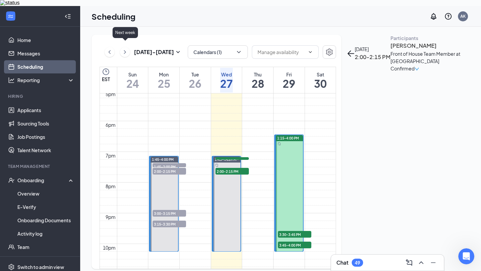
click at [124, 48] on icon "ChevronRight" at bounding box center [124, 52] width 7 height 8
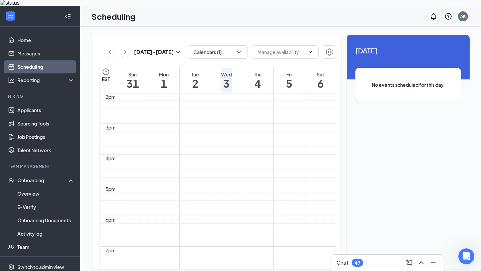
scroll to position [422, 0]
click at [108, 48] on icon "ChevronLeft" at bounding box center [109, 52] width 7 height 8
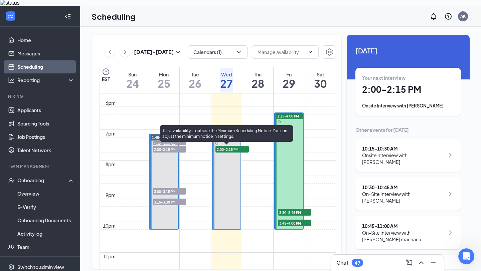
scroll to position [547, 0]
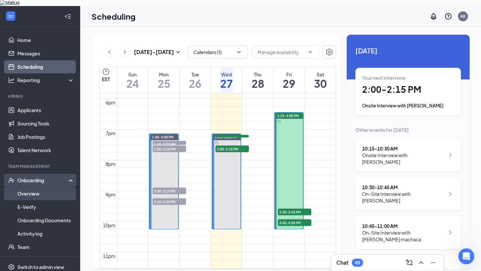
click at [60, 187] on link "Overview" at bounding box center [45, 193] width 57 height 13
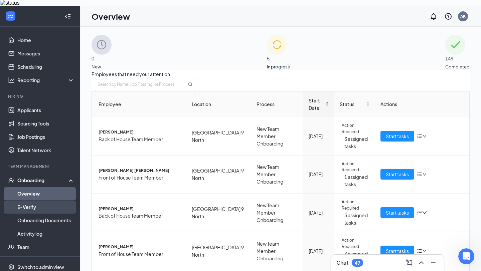
scroll to position [27, 0]
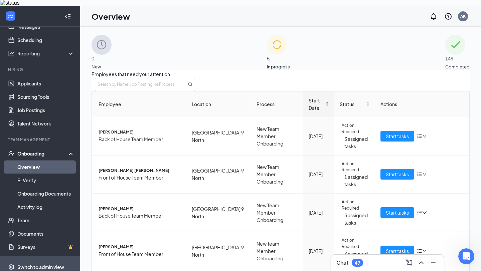
click at [41, 264] on div "Switch to admin view" at bounding box center [40, 267] width 47 height 7
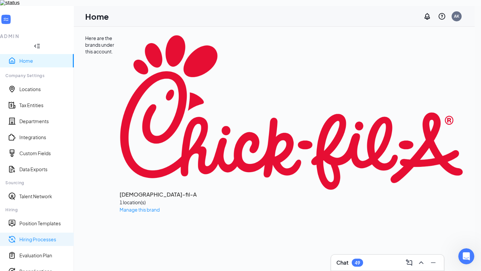
click at [49, 236] on link "Hiring Processes" at bounding box center [43, 239] width 49 height 7
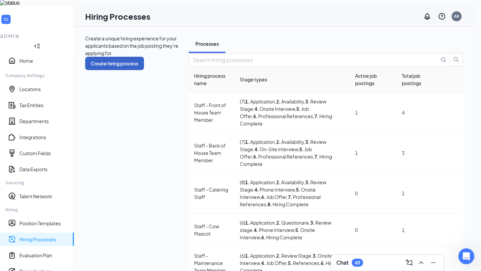
click at [144, 57] on button "Create hiring process" at bounding box center [114, 63] width 59 height 13
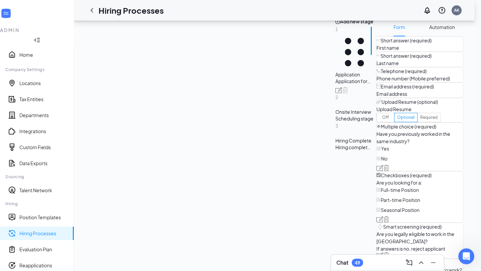
scroll to position [71, 0]
click at [335, 121] on div "2 Onsite Interview Scheduling stage" at bounding box center [354, 106] width 38 height 29
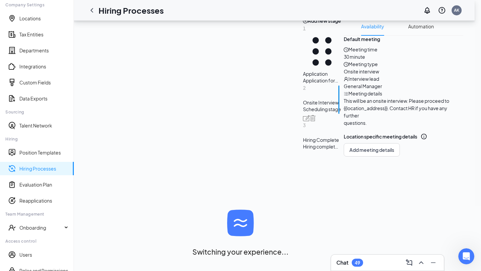
click at [303, 121] on div "2 Onsite Interview Scheduling stage" at bounding box center [322, 102] width 38 height 37
click at [303, 121] on img at bounding box center [306, 118] width 7 height 6
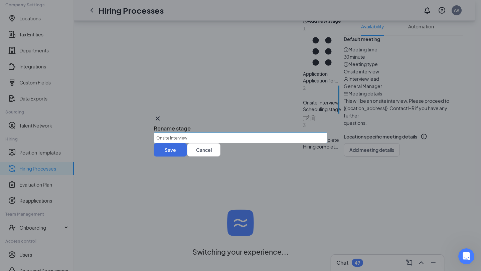
click at [215, 133] on input "Onsite Interview" at bounding box center [241, 137] width 174 height 11
type input "Online Interview"
click at [187, 157] on button "Save" at bounding box center [170, 149] width 33 height 13
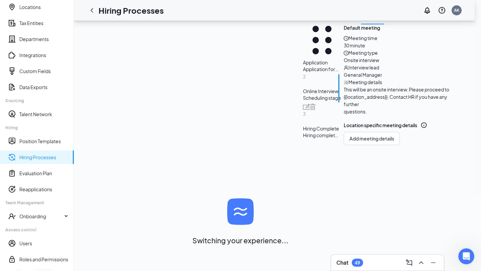
scroll to position [81, 0]
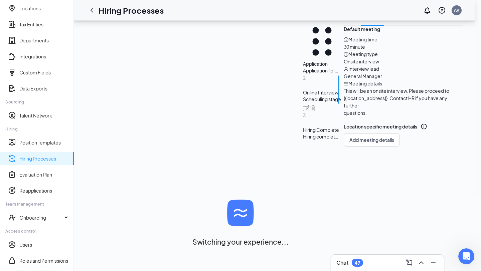
click at [343, 80] on div "General Manager" at bounding box center [402, 75] width 119 height 7
click at [343, 87] on div "Meeting details" at bounding box center [402, 83] width 119 height 7
click at [343, 108] on span "This will be an onsite interview. Please proceed to {{location_address}}. Conta…" at bounding box center [395, 98] width 105 height 21
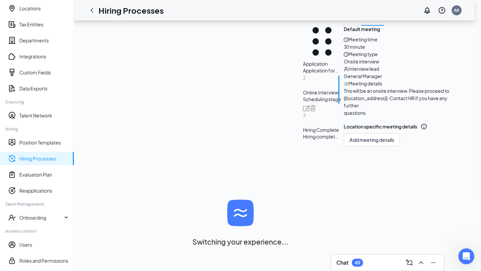
click at [343, 108] on span "This will be an onsite interview. Please proceed to {{location_address}}. Conta…" at bounding box center [395, 98] width 105 height 21
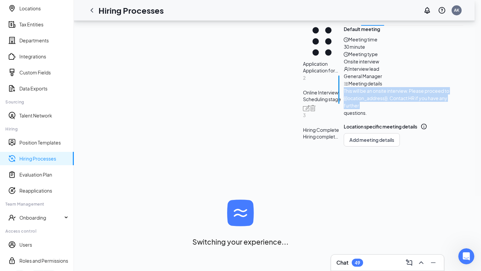
click at [343, 116] on div "Meeting time 30 minute Meeting type Onsite interview Interview lead General Man…" at bounding box center [402, 76] width 119 height 81
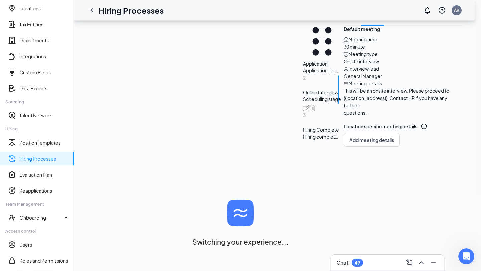
click at [460, 37] on icon "Pencil" at bounding box center [463, 33] width 7 height 7
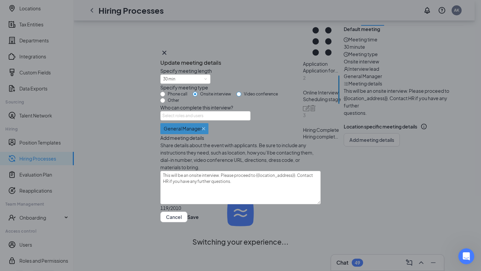
click at [241, 92] on input "Video conference" at bounding box center [238, 94] width 5 height 5
radio input "true"
radio input "false"
click at [205, 130] on img at bounding box center [203, 128] width 3 height 3
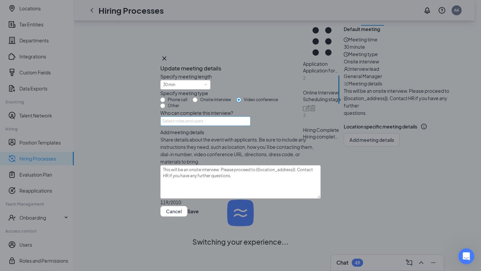
click at [208, 124] on div "Select roles and users" at bounding box center [203, 121] width 82 height 7
type input "H"
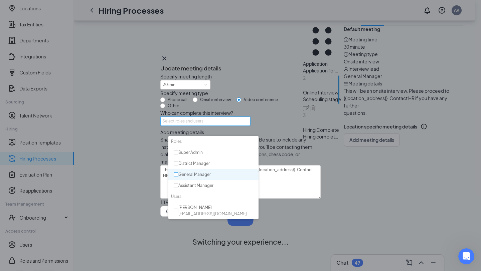
click at [176, 174] on input "checkbox" at bounding box center [176, 174] width 5 height 5
checkbox input "true"
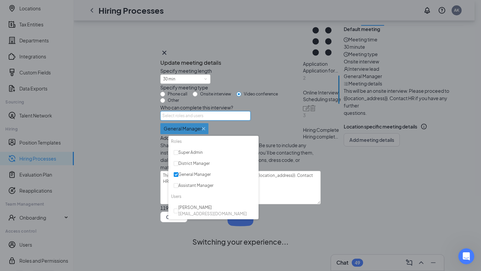
click at [272, 171] on span "Share details about the event with applicants. Be sure to include any instructi…" at bounding box center [240, 156] width 160 height 29
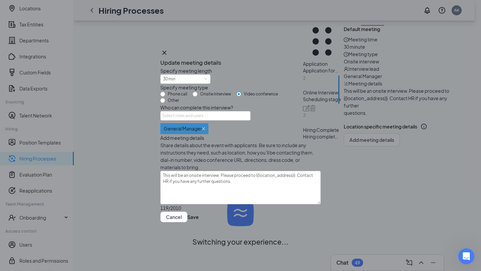
scroll to position [86, 0]
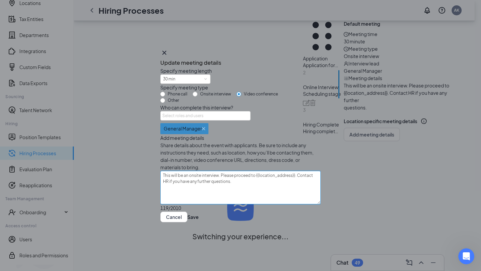
click at [171, 178] on textarea "This will be an onsite interview. Please proceed to {{location_address}}. Conta…" at bounding box center [240, 187] width 160 height 33
drag, startPoint x: 197, startPoint y: 178, endPoint x: 208, endPoint y: 177, distance: 11.4
click at [208, 177] on textarea "This will be an onsite interview. Please proceed to {{location_address}}. Conta…" at bounding box center [240, 187] width 160 height 33
type textarea "This will be an o interview. Please proceed to {{location_address}}. Contact HR…"
type textarea "This will be an on interview. Please proceed to {{location_address}}. Contact H…"
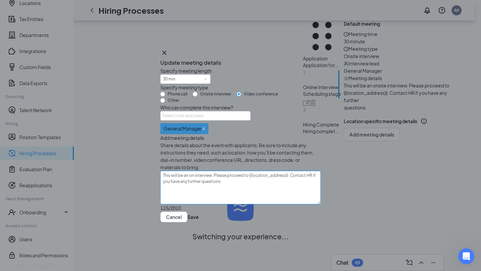
type textarea "This will be an onl interview. Please proceed to {{location_address}}. Contact …"
type textarea "This will be an onli interview. Please proceed to {{location_address}}. Contact…"
type textarea "This will be an onlin interview. Please proceed to {{location_address}}. Contac…"
type textarea "This will be an onlinr interview. Please proceed to {{location_address}}. Conta…"
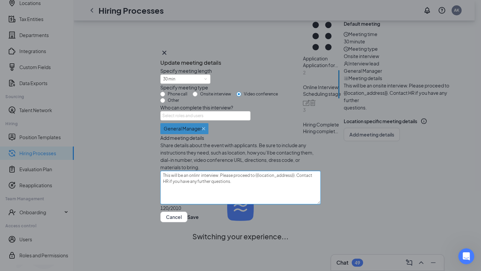
type textarea "This will be an onlinr interview. Please proceed to {{location_address}}. Conta…"
type textarea "This will be an onlin interview. Please proceed to {{location_address}}. Contac…"
drag, startPoint x: 227, startPoint y: 177, endPoint x: 243, endPoint y: 174, distance: 15.9
click at [243, 174] on textarea "This will be an online interview. Please proceed to {{location_address}}. Conta…" at bounding box center [240, 187] width 160 height 33
click at [245, 176] on textarea "This will be an online interview. Please proceed to {{location_address}}. Conta…" at bounding box center [240, 187] width 160 height 33
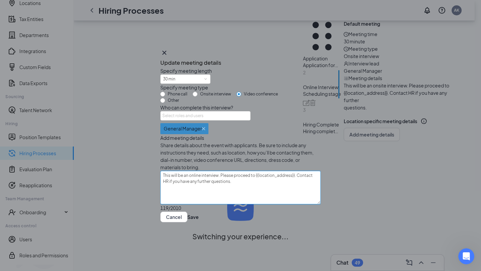
drag, startPoint x: 241, startPoint y: 177, endPoint x: 255, endPoint y: 184, distance: 15.5
click at [255, 184] on textarea "This will be an online interview. Please proceed to {{location_address}}. Conta…" at bounding box center [240, 187] width 160 height 33
type textarea "This will be an online interview. Please"
type textarea "This will be an online interview. Please l"
type textarea "This will be an online interview. Please li"
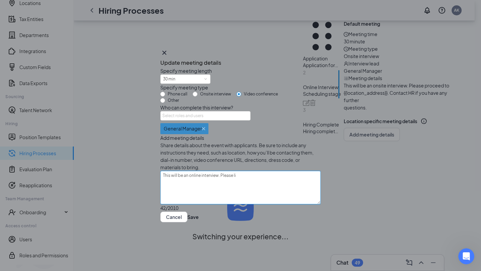
type textarea "This will be an online interview. Please lin"
type textarea "This will be an online interview. Please link"
type textarea "This will be an online interview. Please link o"
type textarea "This will be an online interview. Please link on"
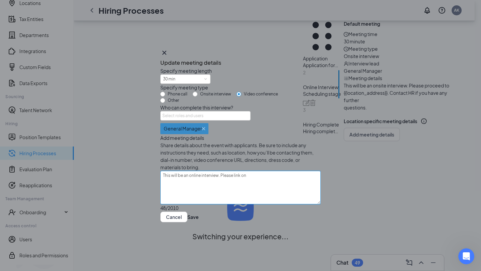
type textarea "This will be an online interview. Please link on"
type textarea "This will be an online interview. Please link on t"
type textarea "This will be an online interview. Please link on th"
type textarea "This will be an online interview. Please link on the"
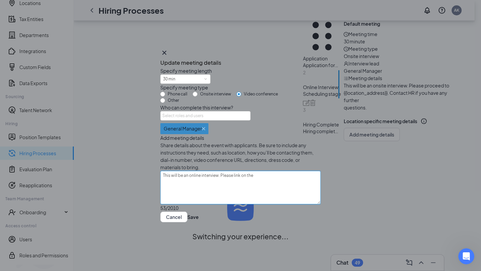
type textarea "This will be an online interview. Please link on the l"
type textarea "This will be an online interview. Please link on the li"
type textarea "This will be an online interview. Please link on the lin"
type textarea "This will be an online interview. Please link on the link"
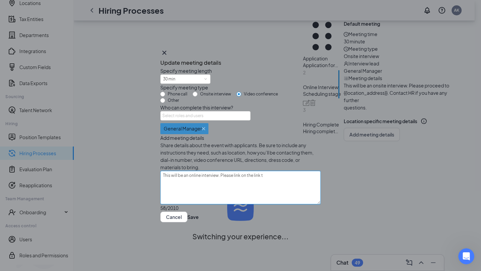
type textarea "This will be an online interview. Please link on the link to"
type textarea "This will be an online interview. Please link on the link to b"
type textarea "This will be an online interview. Please link on the link to bo"
type textarea "This will be an online interview. Please link on the link to boo"
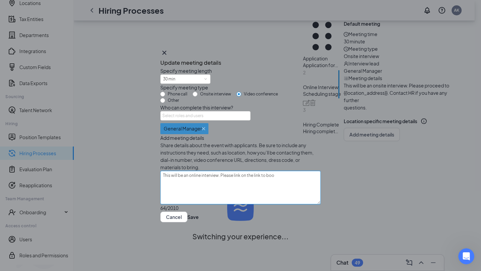
type textarea "This will be an online interview. Please link on the link to book"
type textarea "This will be an online interview. Please link on the link to book a"
type textarea "This will be an online interview. Please link on the link to book an"
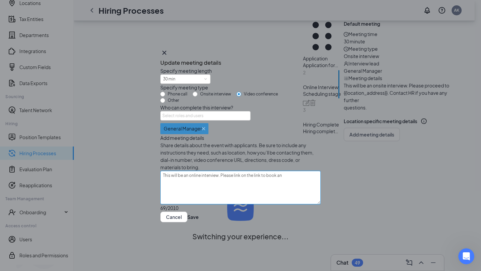
type textarea "This will be an online interview. Please link on the link to book an i"
type textarea "This will be an online interview. Please link on the link to book an in"
type textarea "This will be an online interview. Please link on the link to book an int"
type textarea "This will be an online interview. Please link on the link to book an inte"
type textarea "This will be an online interview. Please link on the link to book an inter"
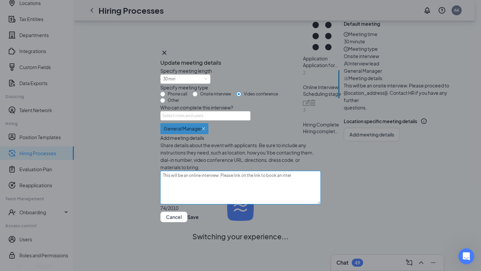
type textarea "This will be an online interview. Please link on the link to book an interi"
type textarea "This will be an online interview. Please link on the link to book an inter"
type textarea "This will be an online interview. Please link on the link to book an interv"
type textarea "This will be an online interview. Please link on the link to book an intervi"
type textarea "This will be an online interview. Please link on the link to book an intervie"
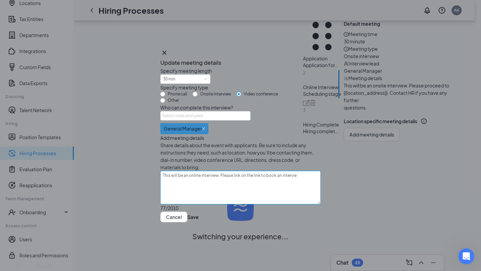
type textarea "This will be an online interview. Please link on the link to book an interview"
type textarea "This will be an online interview. Please link on the link to book an interview s"
type textarea "This will be an online interview. Please link on the link to book an interview …"
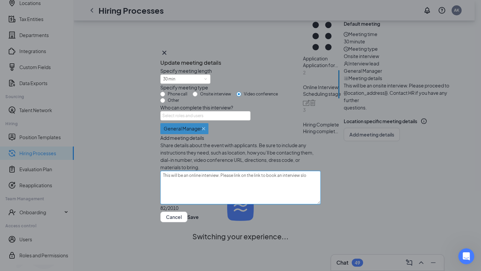
type textarea "This will be an online interview. Please link on the link to book an interview …"
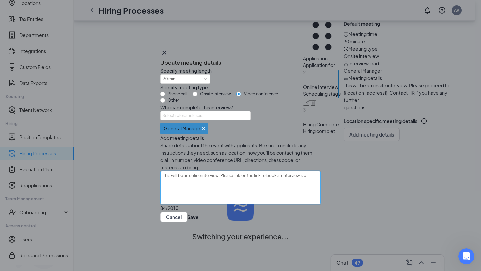
type textarea "This will be an online interview. Please link on the link to book an interview …"
paste textarea "[URL][DOMAIN_NAME]"
type textarea "This will be an online interview. Please link on the link to book an interview …"
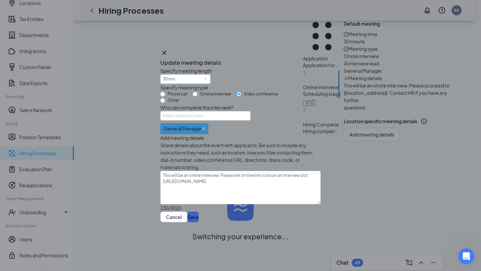
click at [199, 222] on button "Save" at bounding box center [192, 217] width 11 height 11
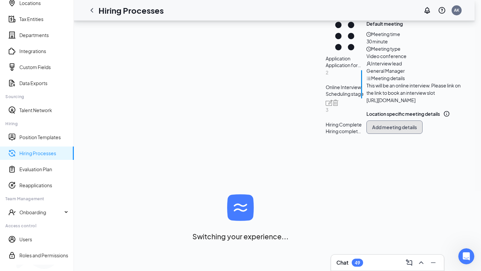
click at [372, 130] on span "Add meeting details" at bounding box center [394, 127] width 45 height 7
radio input "true"
radio input "false"
type textarea "This will be a 30 minute phone interview. We'll give you a call at your schedul…"
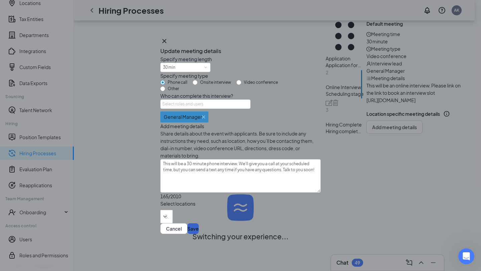
click at [199, 234] on button "Save" at bounding box center [192, 228] width 11 height 11
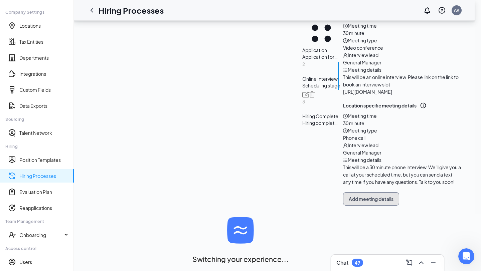
scroll to position [215, 0]
click at [460, 23] on icon "Trash" at bounding box center [463, 20] width 6 height 7
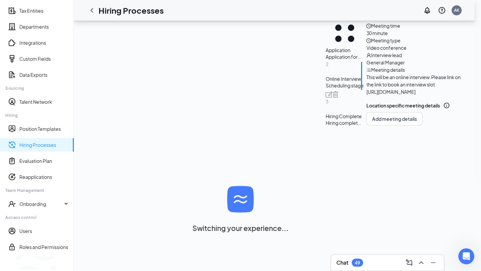
scroll to position [116, 0]
click at [366, 87] on span "This will be an online interview. Please link on the link to book an interview …" at bounding box center [413, 80] width 94 height 13
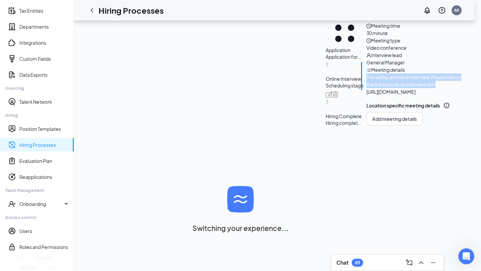
click at [366, 95] on span "This will be an online interview. Please link on the link to book an interview …" at bounding box center [414, 84] width 97 height 22
click at [366, 95] on div "Meeting time 30 minute Meeting type Video conference Interview lead General Man…" at bounding box center [414, 58] width 97 height 73
click at [366, 125] on div "Default meeting Meeting time 30 minute Meeting type Video conference Interview …" at bounding box center [414, 68] width 97 height 113
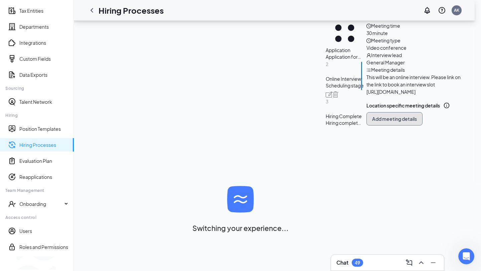
click at [372, 122] on span "Add meeting details" at bounding box center [394, 118] width 45 height 7
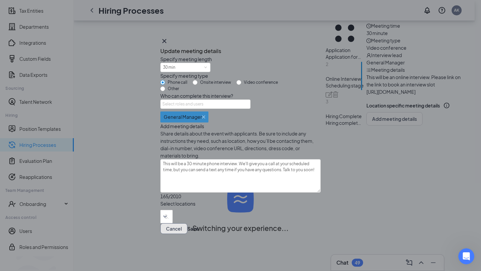
click at [187, 234] on button "Cancel" at bounding box center [173, 228] width 27 height 11
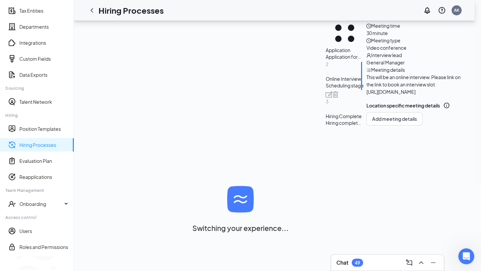
click at [366, 125] on div "Default meeting Meeting time 30 minute Meeting type Video conference Interview …" at bounding box center [414, 68] width 97 height 113
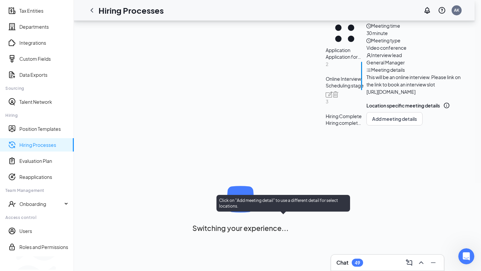
scroll to position [99, 0]
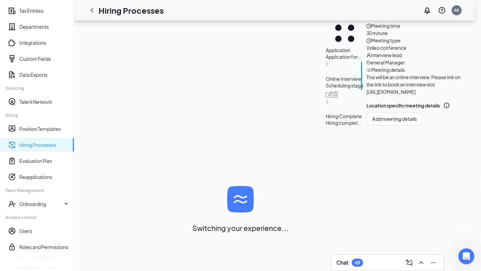
click at [431, 12] on span "Automation" at bounding box center [444, 2] width 26 height 19
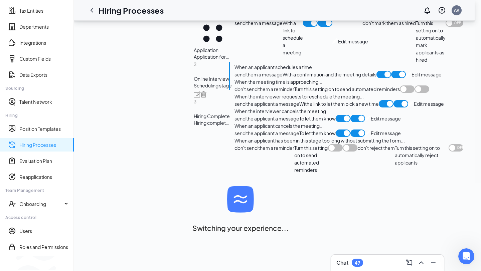
click at [240, 12] on ul "Availability Automation" at bounding box center [348, 2] width 229 height 19
click at [252, 12] on span "Availability" at bounding box center [263, 2] width 23 height 19
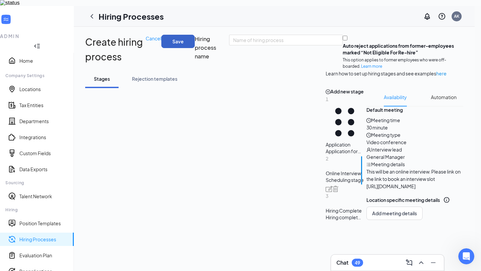
click at [195, 35] on button "Save" at bounding box center [177, 41] width 33 height 13
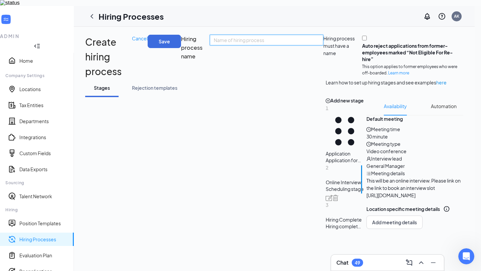
click at [210, 45] on input "text" at bounding box center [266, 40] width 113 height 11
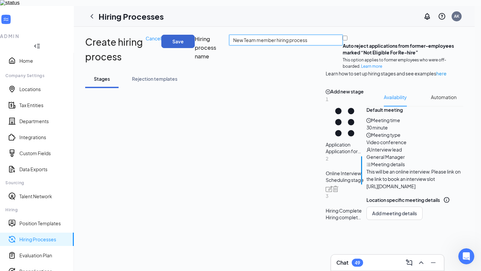
type input "New Team member hiring process"
click at [195, 35] on button "Save" at bounding box center [177, 41] width 33 height 13
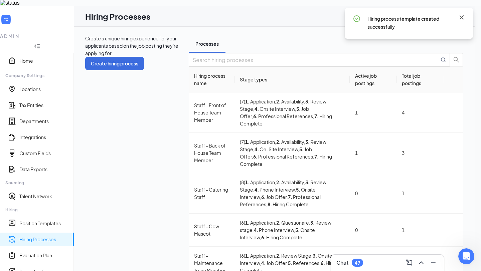
click at [462, 19] on icon "Cross" at bounding box center [461, 17] width 8 height 8
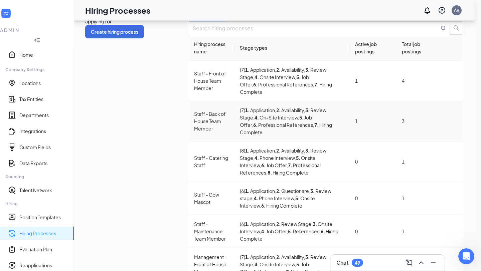
scroll to position [31, 0]
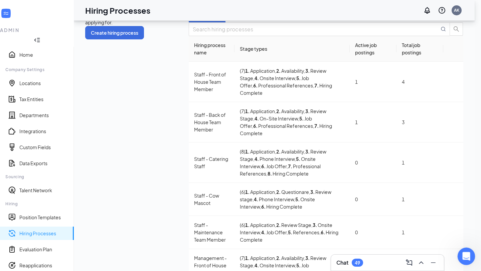
click at [467, 259] on icon "Open Intercom Messenger" at bounding box center [465, 255] width 11 height 11
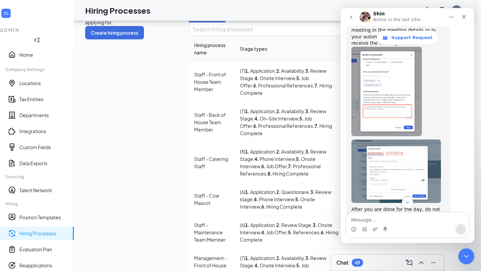
scroll to position [307, 0]
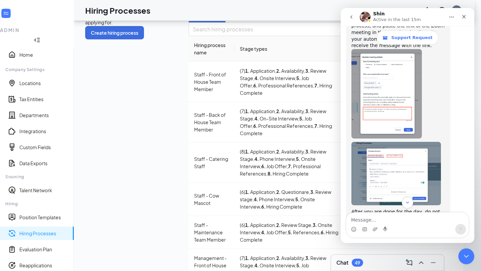
click at [389, 142] on img "Shin says…" at bounding box center [395, 173] width 89 height 63
click at [418, 68] on img "Shin says…" at bounding box center [386, 93] width 70 height 89
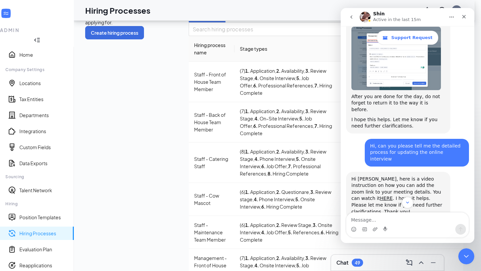
scroll to position [459, 0]
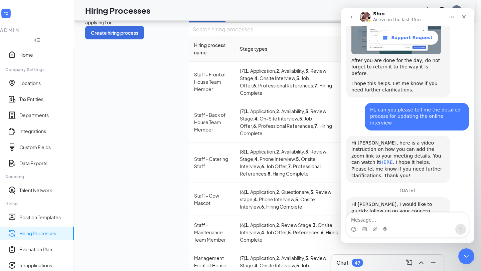
click at [392, 160] on link "HERE" at bounding box center [386, 162] width 13 height 5
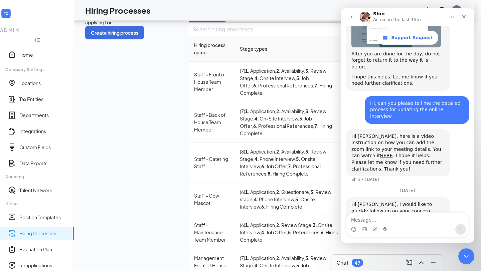
click at [418, 224] on div "Intercom messenger" at bounding box center [407, 229] width 122 height 11
click at [401, 218] on textarea "Message…" at bounding box center [407, 218] width 122 height 11
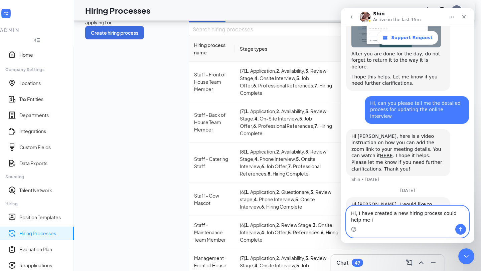
scroll to position [472, 0]
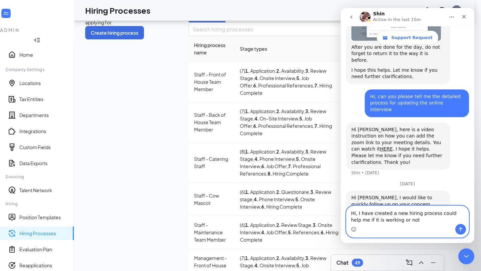
type textarea "Hi, I have created a new hiring process could help me if it is working or not"
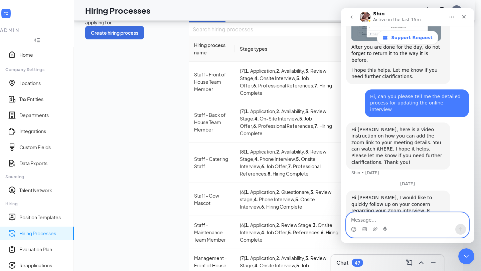
scroll to position [501, 0]
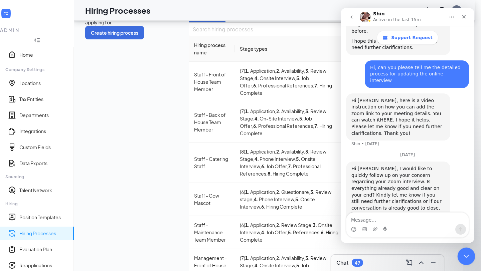
click at [464, 260] on div "Close Intercom Messenger" at bounding box center [465, 255] width 16 height 16
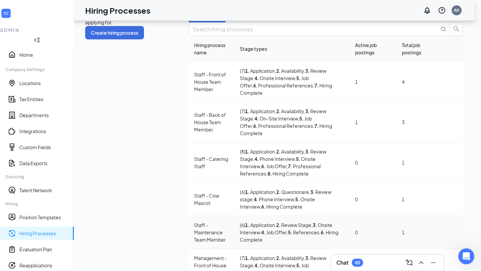
scroll to position [0, 0]
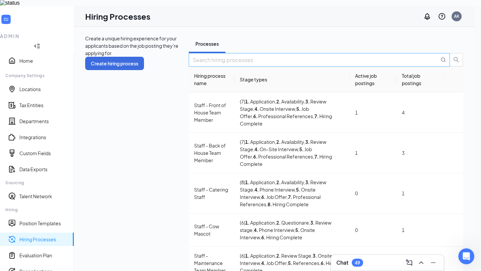
click at [405, 64] on input "text" at bounding box center [316, 60] width 246 height 8
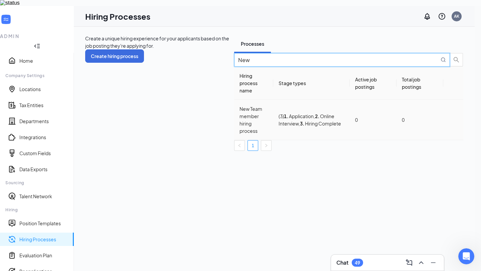
type input "New"
click at [453, 120] on icon "Ellipses" at bounding box center [453, 120] width 0 height 0
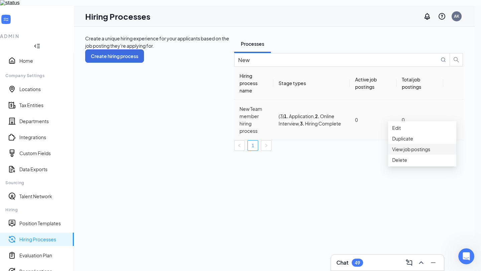
click at [448, 153] on span "View job postings" at bounding box center [422, 149] width 60 height 7
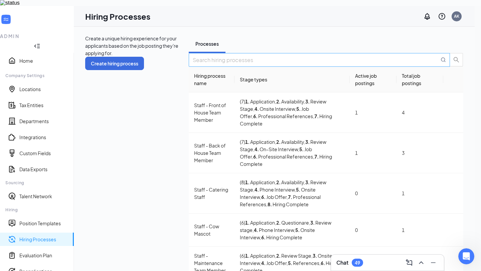
click at [404, 64] on input "text" at bounding box center [316, 60] width 246 height 8
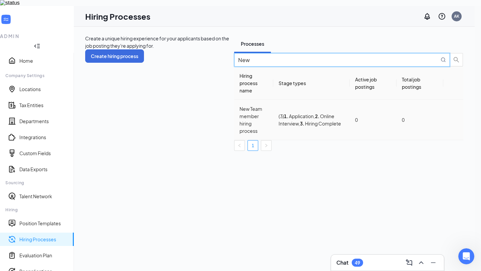
type input "New"
click at [453, 120] on icon "Ellipses" at bounding box center [453, 120] width 0 height 0
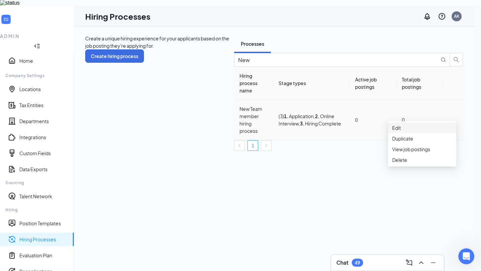
click at [438, 129] on span "Edit" at bounding box center [422, 127] width 60 height 7
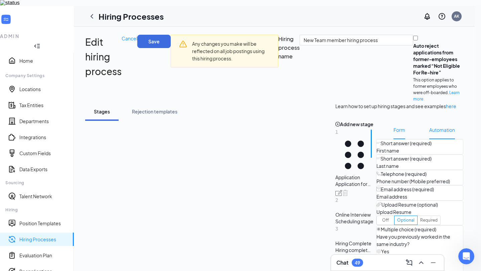
click at [429, 139] on span "Automation" at bounding box center [442, 129] width 26 height 19
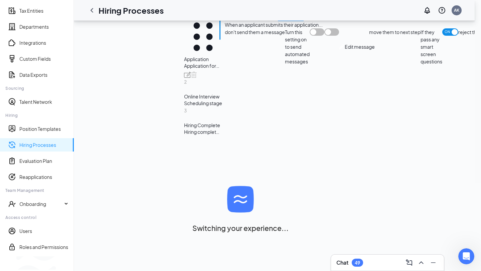
scroll to position [147, 0]
click at [309, 36] on span at bounding box center [316, 31] width 15 height 7
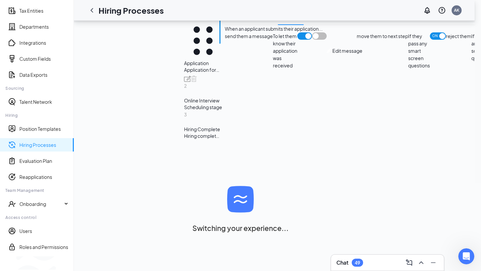
click at [312, 40] on span at bounding box center [319, 35] width 15 height 7
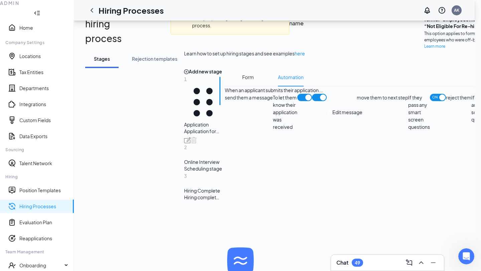
scroll to position [37, 0]
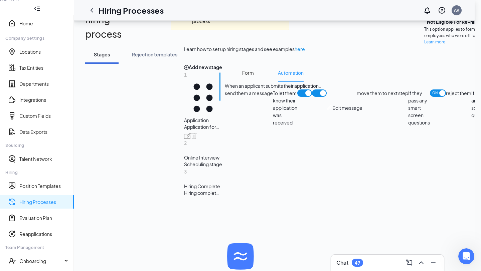
click at [184, 168] on div "Scheduling stage" at bounding box center [203, 164] width 38 height 7
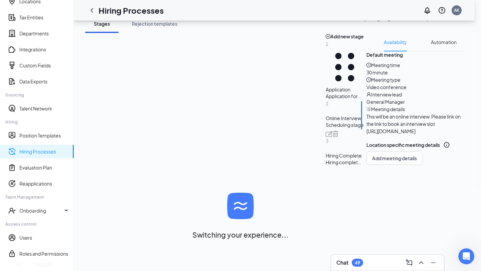
scroll to position [114, 0]
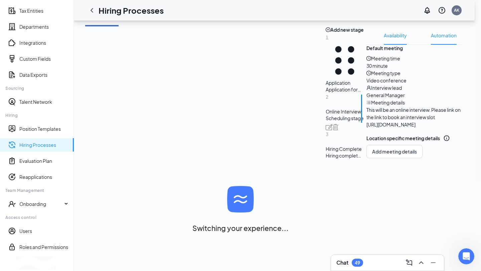
click at [431, 45] on span "Automation" at bounding box center [444, 35] width 26 height 19
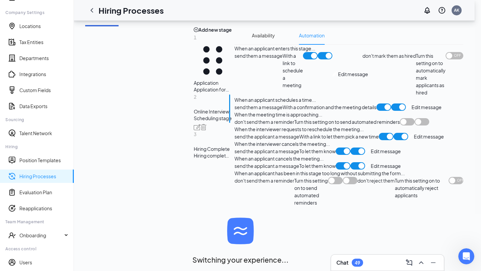
click at [194, 93] on div "Application form stage" at bounding box center [213, 89] width 38 height 7
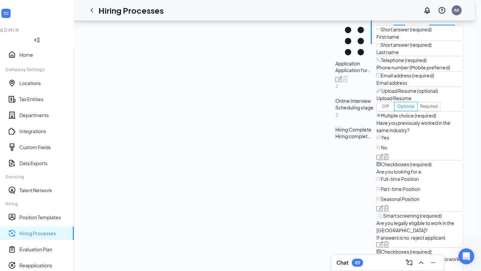
click at [429, 25] on span "Automation" at bounding box center [442, 16] width 26 height 19
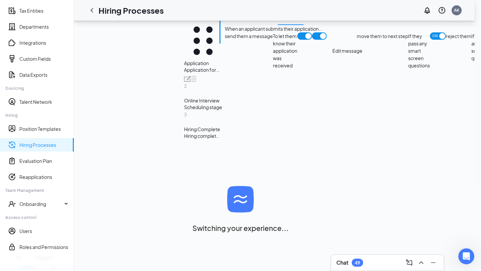
click at [234, 25] on ul "Form Automation" at bounding box center [359, 15] width 268 height 19
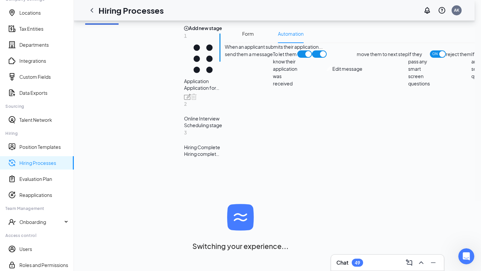
scroll to position [75, 0]
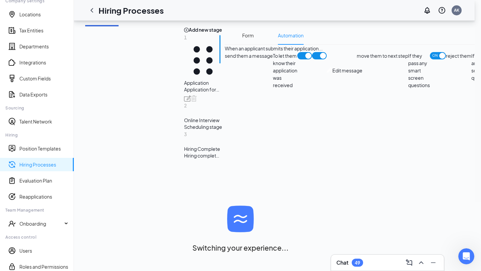
click at [184, 130] on div "Scheduling stage" at bounding box center [203, 126] width 38 height 7
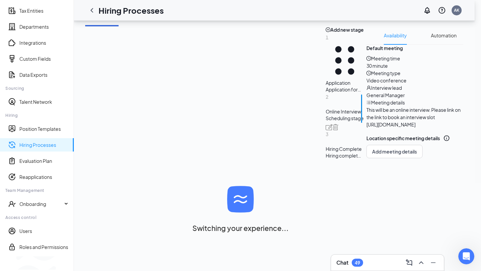
scroll to position [129, 0]
click at [424, 45] on li "Automation" at bounding box center [443, 35] width 39 height 19
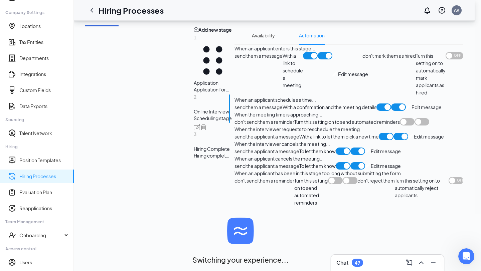
click at [194, 86] on div "Application" at bounding box center [213, 82] width 38 height 7
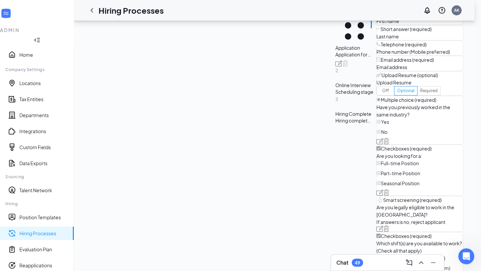
click at [429, 10] on span "Automation" at bounding box center [442, 0] width 26 height 19
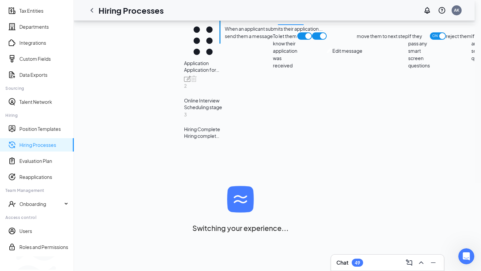
click at [297, 40] on span at bounding box center [304, 35] width 15 height 7
click at [312, 40] on span at bounding box center [319, 35] width 15 height 7
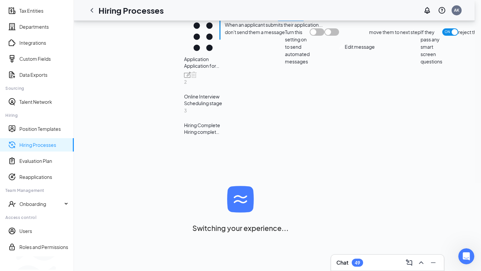
click at [225, 88] on div "Form Automation When an applicant submits their application... don't send them …" at bounding box center [365, 71] width 281 height 138
click at [242, 21] on span "Form" at bounding box center [248, 11] width 12 height 19
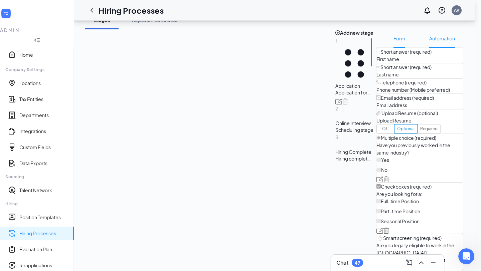
scroll to position [99, 0]
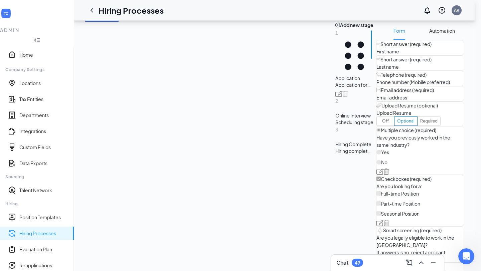
click at [335, 125] on div "Scheduling stage" at bounding box center [354, 122] width 38 height 7
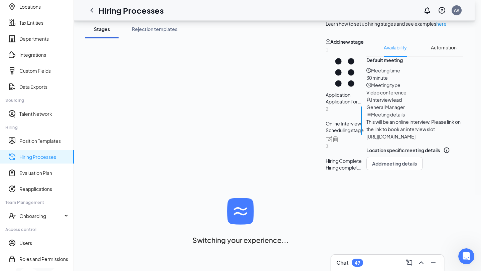
scroll to position [80, 0]
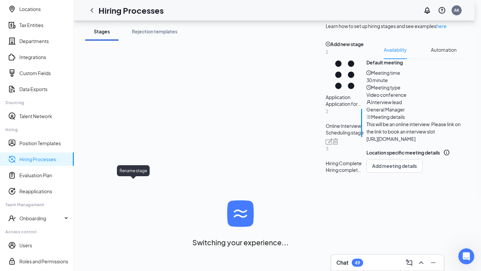
click at [325, 145] on img at bounding box center [328, 142] width 7 height 6
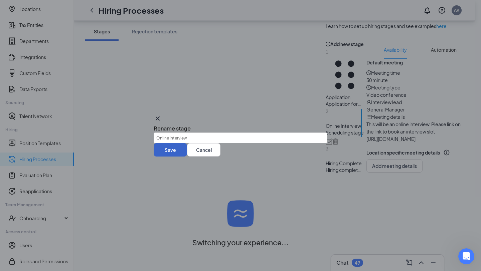
click at [187, 157] on button "Save" at bounding box center [170, 149] width 33 height 13
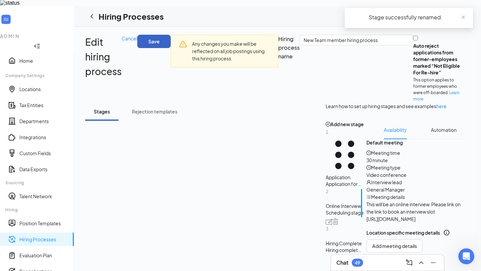
click at [171, 35] on button "Save" at bounding box center [153, 41] width 33 height 13
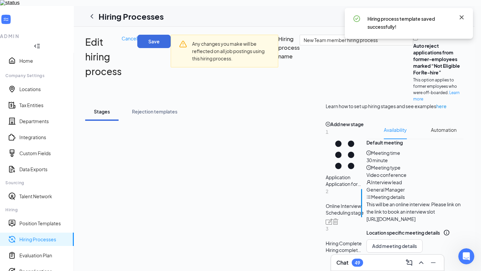
click at [464, 15] on icon "Cross" at bounding box center [461, 17] width 8 height 8
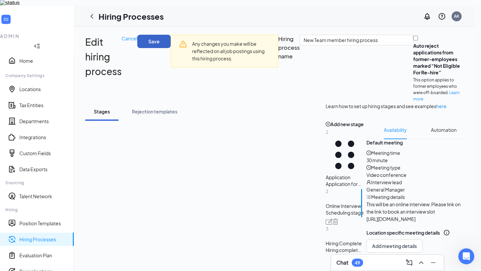
click at [171, 35] on button "Save" at bounding box center [153, 41] width 33 height 13
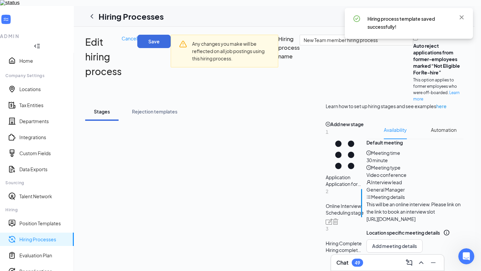
click at [50, 236] on link "Hiring Processes" at bounding box center [43, 239] width 49 height 7
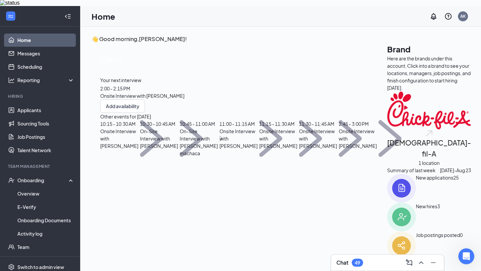
click at [478, 57] on div "👋 Good morning, [PERSON_NAME] ! [DATE] Your next interview 2:00 - 2:15 PM Onsit…" at bounding box center [281, 159] width 402 height 264
click at [467, 252] on icon "Open Intercom Messenger" at bounding box center [465, 255] width 11 height 11
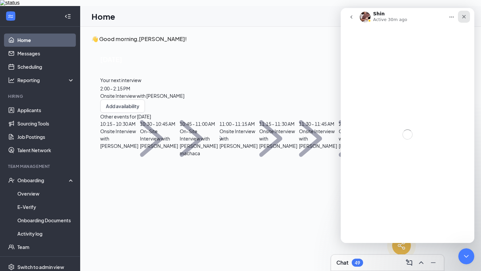
click at [464, 17] on icon "Close" at bounding box center [463, 16] width 5 height 5
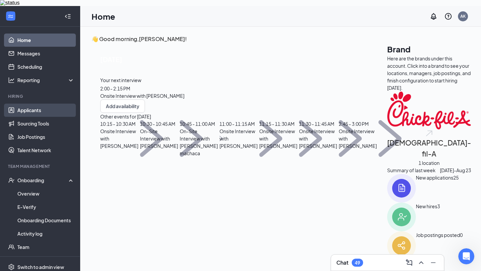
click at [57, 109] on link "Applicants" at bounding box center [45, 109] width 57 height 13
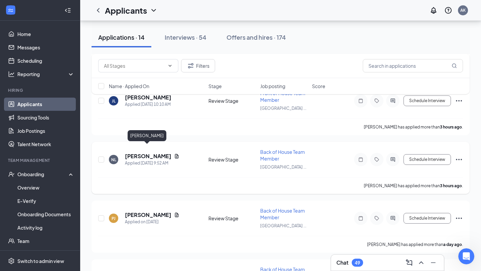
scroll to position [95, 0]
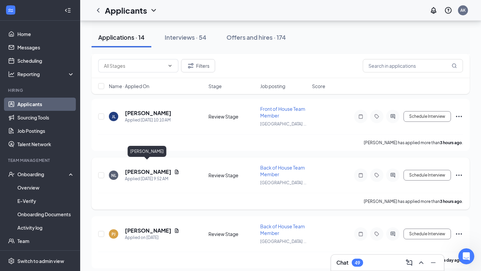
click at [155, 168] on h5 "[PERSON_NAME]" at bounding box center [148, 171] width 46 height 7
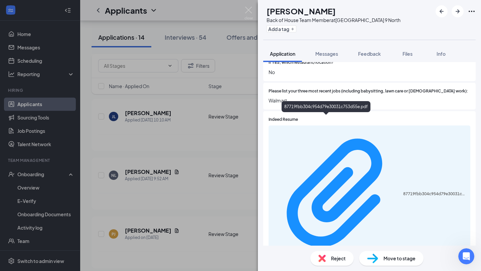
scroll to position [214, 0]
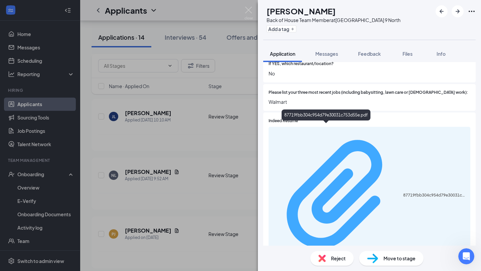
click at [403, 193] on div "87719fbb304c954d79e30031c753d55e.pdf" at bounding box center [434, 195] width 63 height 5
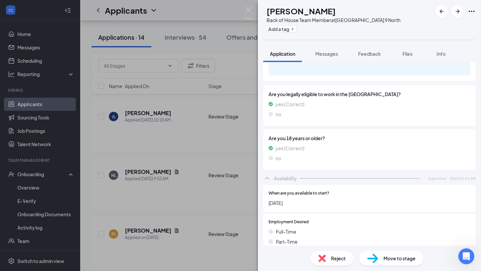
scroll to position [450, 0]
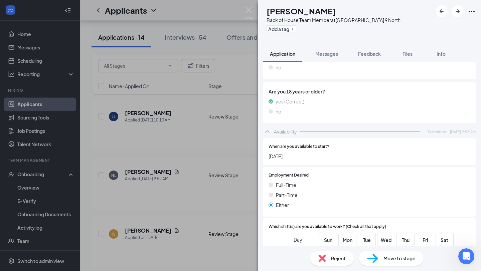
click at [332, 259] on span "Reject" at bounding box center [338, 258] width 15 height 7
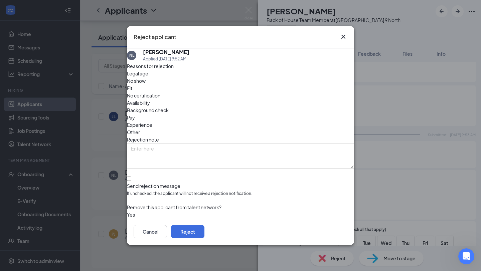
click at [140, 128] on span "Other" at bounding box center [133, 131] width 13 height 7
click at [204, 227] on button "Reject" at bounding box center [187, 231] width 33 height 13
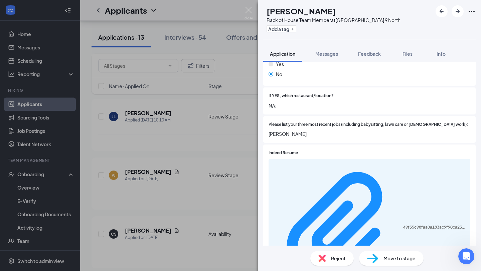
scroll to position [181, 0]
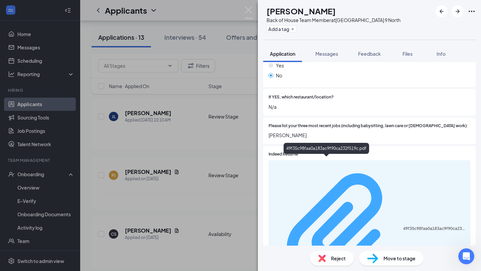
click at [403, 226] on div "49f35c98faa0a183ac9f90ca232f519c.pdf" at bounding box center [434, 228] width 63 height 5
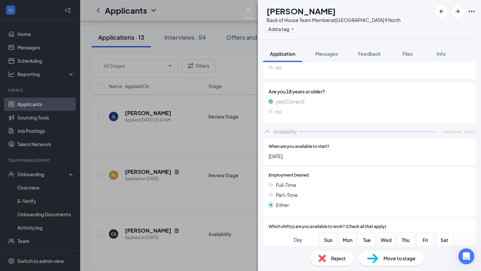
scroll to position [450, 0]
click at [380, 259] on div "Move to stage" at bounding box center [391, 258] width 64 height 15
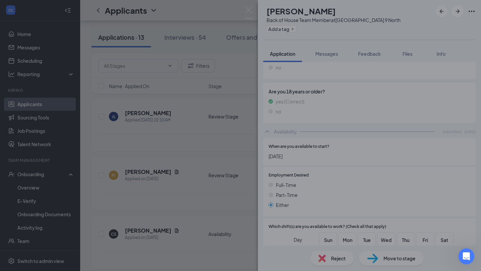
scroll to position [447, 0]
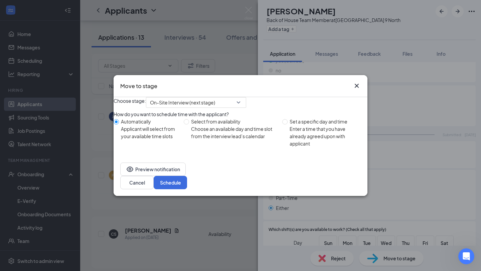
click at [357, 84] on icon "Cross" at bounding box center [356, 86] width 4 height 4
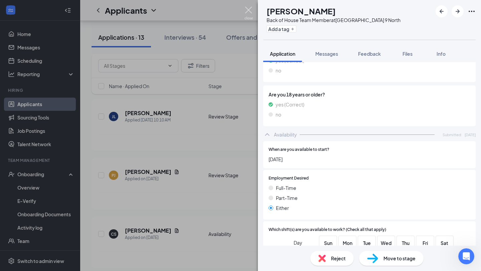
click at [246, 11] on img at bounding box center [248, 13] width 8 height 13
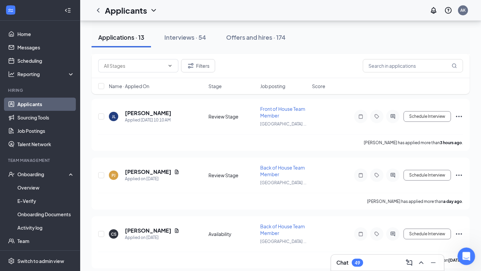
click at [462, 255] on icon "Open Intercom Messenger" at bounding box center [465, 255] width 11 height 11
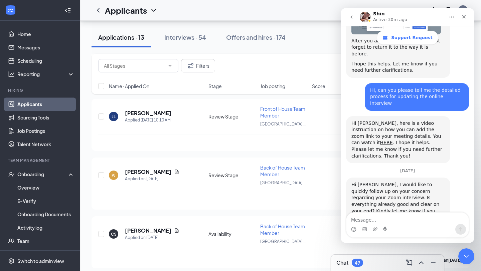
scroll to position [494, 0]
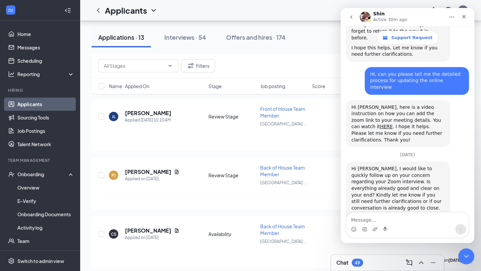
click at [418, 222] on textarea "Message…" at bounding box center [407, 218] width 122 height 11
type textarea "Hello"
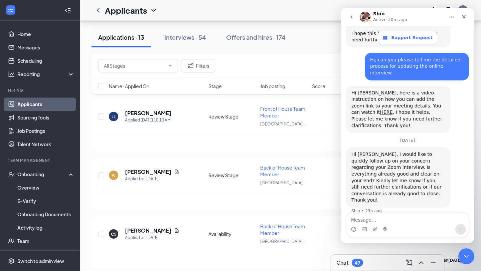
scroll to position [509, 0]
click at [464, 251] on icon "Close Intercom Messenger" at bounding box center [465, 255] width 8 height 8
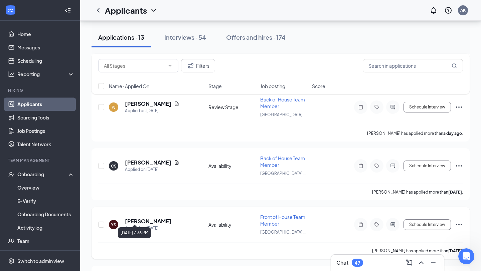
scroll to position [161, 0]
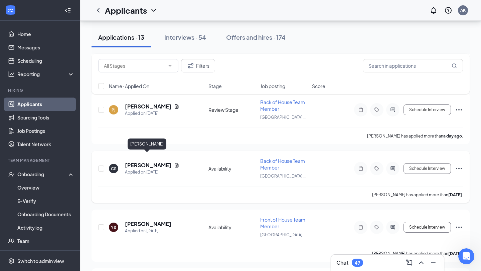
click at [151, 162] on h5 "[PERSON_NAME]" at bounding box center [148, 165] width 46 height 7
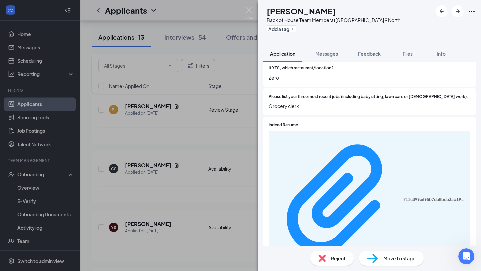
scroll to position [212, 0]
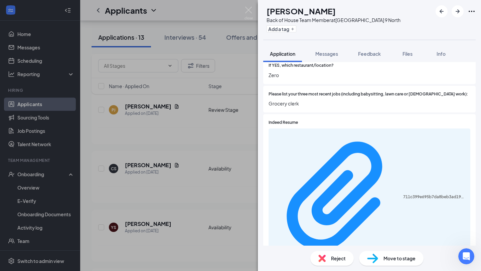
click at [248, 5] on div "CS [PERSON_NAME] Back of House Team Member at [GEOGRAPHIC_DATA] Route 9 North A…" at bounding box center [240, 135] width 481 height 271
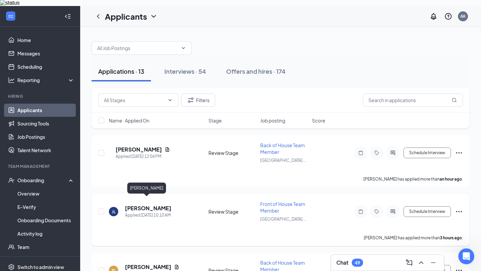
click at [153, 205] on h5 "[PERSON_NAME]" at bounding box center [148, 208] width 46 height 7
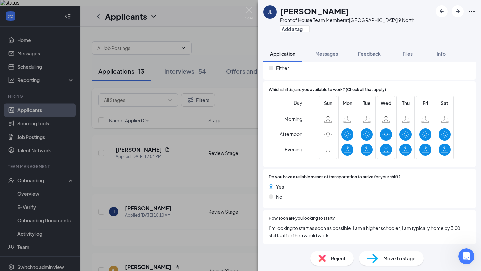
scroll to position [398, 0]
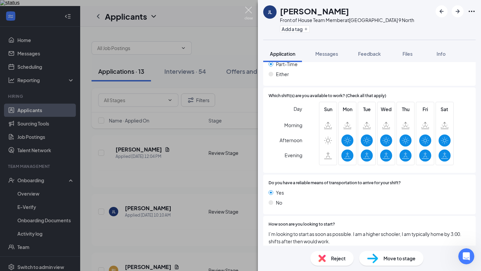
click at [251, 14] on img at bounding box center [248, 13] width 8 height 13
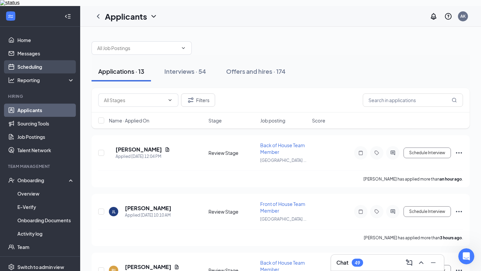
click at [31, 63] on link "Scheduling" at bounding box center [45, 66] width 57 height 13
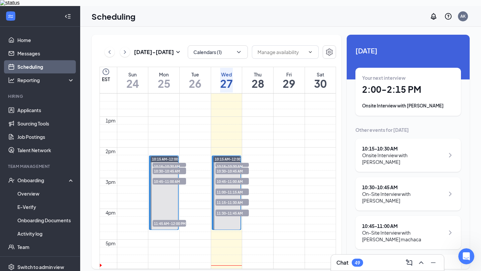
scroll to position [371, 0]
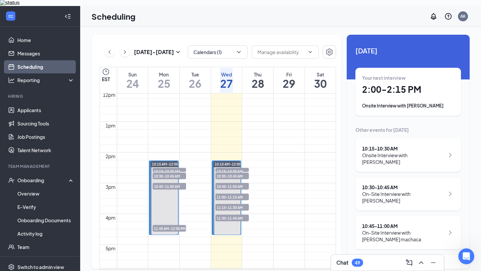
click at [239, 173] on span "10:30-10:45 AM" at bounding box center [231, 176] width 33 height 7
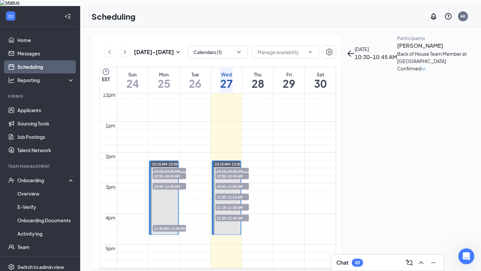
click at [242, 183] on span "10:45-11:00 AM" at bounding box center [231, 186] width 33 height 7
click at [240, 194] on span "11:00-11:15 AM" at bounding box center [231, 197] width 33 height 7
click at [240, 204] on span "11:15-11:30 AM" at bounding box center [231, 207] width 33 height 7
click at [240, 215] on span "11:30-11:45 AM" at bounding box center [231, 218] width 33 height 7
click at [241, 173] on span "10:30-10:45 AM" at bounding box center [231, 176] width 33 height 7
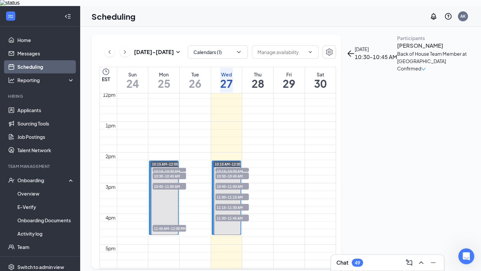
click at [242, 183] on span "10:45-11:00 AM" at bounding box center [231, 186] width 33 height 7
click at [244, 168] on span "10:15-10:30 AM" at bounding box center [231, 171] width 33 height 7
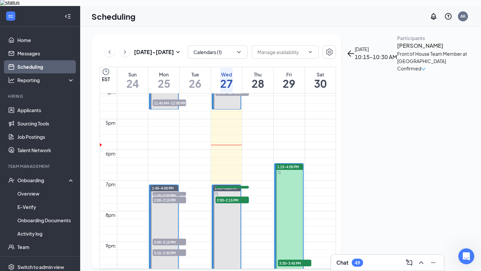
scroll to position [501, 0]
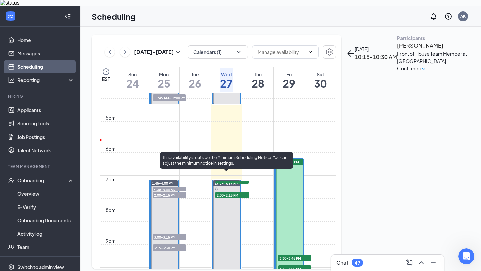
click at [237, 192] on span "2:00-2:15 PM" at bounding box center [231, 195] width 33 height 7
click at [238, 188] on span "2:45-3:00 PM" at bounding box center [231, 184] width 33 height 7
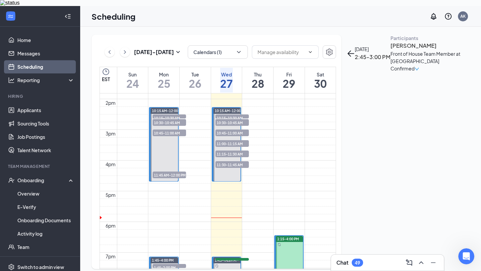
scroll to position [389, 0]
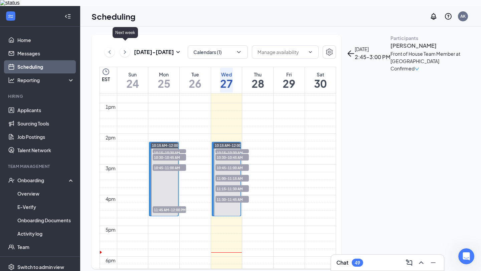
click at [123, 48] on icon "ChevronRight" at bounding box center [124, 52] width 7 height 8
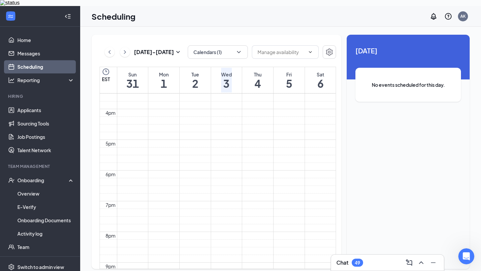
scroll to position [451, 0]
click at [108, 49] on icon "ChevronLeft" at bounding box center [109, 52] width 7 height 8
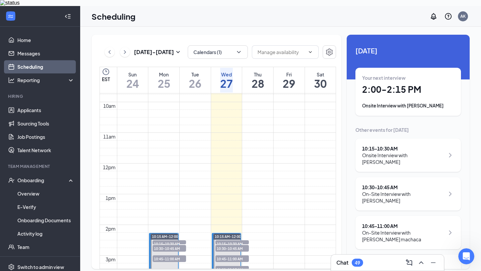
scroll to position [285, 0]
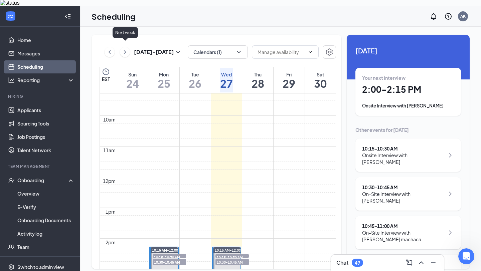
click at [127, 48] on icon "ChevronRight" at bounding box center [124, 52] width 7 height 8
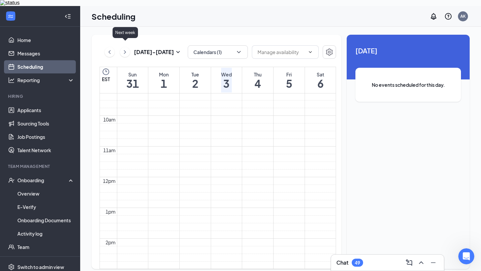
scroll to position [328, 0]
click at [113, 48] on button at bounding box center [109, 52] width 10 height 10
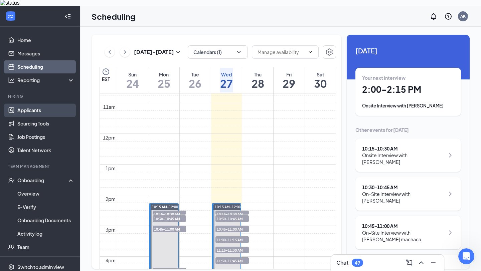
click at [30, 104] on link "Applicants" at bounding box center [45, 109] width 57 height 13
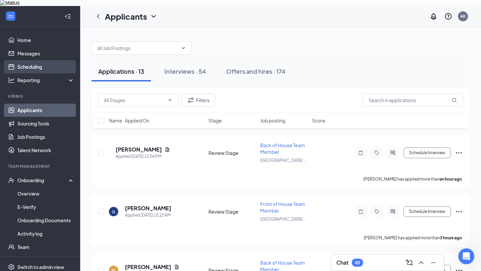
click at [49, 63] on link "Scheduling" at bounding box center [45, 66] width 57 height 13
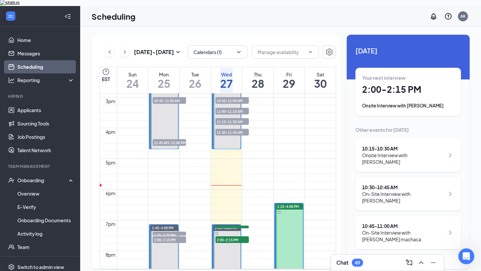
scroll to position [485, 0]
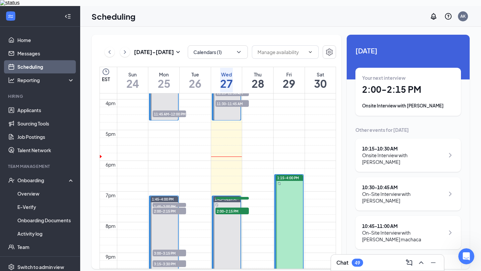
click at [176, 208] on span "2:00-2:15 PM" at bounding box center [169, 211] width 33 height 7
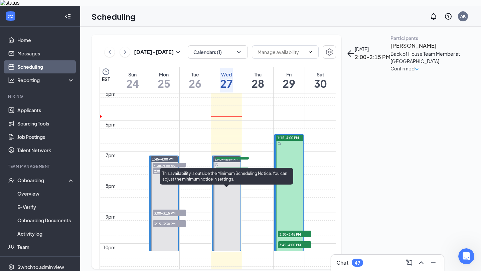
scroll to position [526, 0]
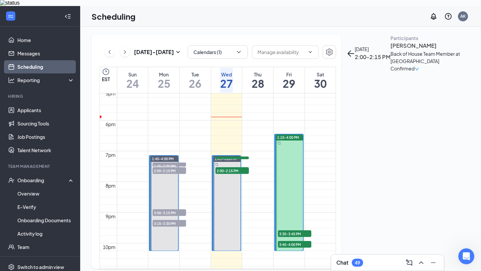
click at [169, 209] on span "3:00-3:15 PM" at bounding box center [169, 212] width 33 height 7
click at [391, 50] on h3 "[PERSON_NAME]" at bounding box center [425, 45] width 70 height 9
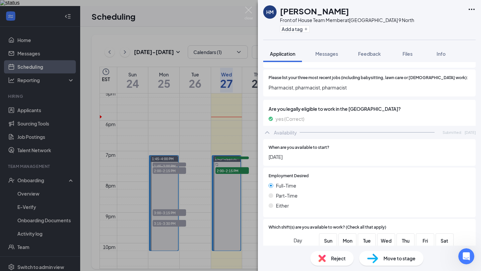
scroll to position [328, 0]
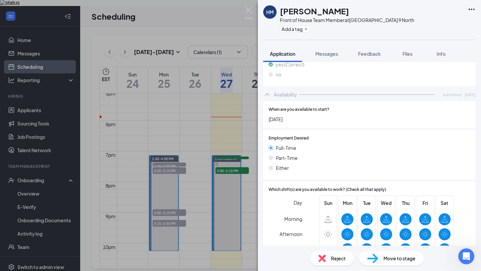
click at [381, 260] on div "Move to stage" at bounding box center [391, 258] width 64 height 15
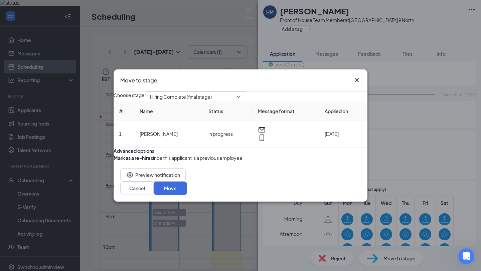
click at [358, 76] on icon "Cross" at bounding box center [356, 80] width 8 height 8
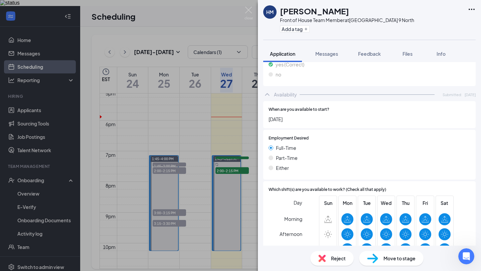
scroll to position [540, 0]
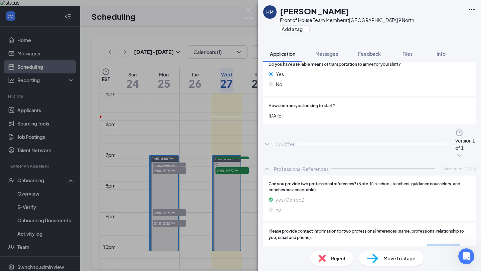
drag, startPoint x: 294, startPoint y: 221, endPoint x: 352, endPoint y: 220, distance: 58.1
click at [352, 244] on span "1. [PERSON_NAME], previous pharmacy supervisor, [PERSON_NAME][EMAIL_ADDRESS][PE…" at bounding box center [369, 258] width 202 height 29
copy span "[PERSON_NAME][EMAIL_ADDRESS][DOMAIN_NAME]"
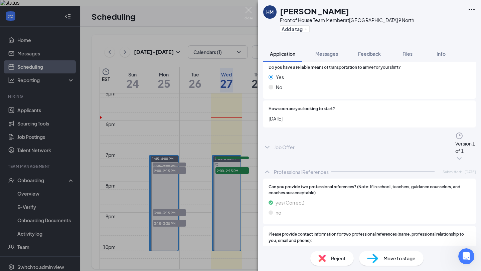
click at [311, 247] on span "1. [PERSON_NAME], previous pharmacy supervisor, [PERSON_NAME][EMAIL_ADDRESS][PE…" at bounding box center [369, 261] width 202 height 29
drag, startPoint x: 273, startPoint y: 216, endPoint x: 314, endPoint y: 218, distance: 40.8
click at [314, 247] on span "1. [PERSON_NAME], previous pharmacy supervisor, [PERSON_NAME][EMAIL_ADDRESS][PE…" at bounding box center [369, 261] width 202 height 29
copy span "[PERSON_NAME]"
click at [300, 247] on span "1. [PERSON_NAME], previous pharmacy supervisor, [PERSON_NAME][EMAIL_ADDRESS][PE…" at bounding box center [369, 261] width 202 height 29
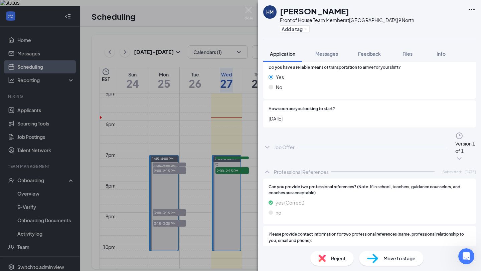
drag, startPoint x: 298, startPoint y: 215, endPoint x: 314, endPoint y: 216, distance: 16.7
click at [314, 247] on span "1. [PERSON_NAME], previous pharmacy supervisor, [PERSON_NAME][EMAIL_ADDRESS][PE…" at bounding box center [369, 261] width 202 height 29
copy span "[PERSON_NAME]"
click at [306, 8] on h1 "[PERSON_NAME]" at bounding box center [314, 10] width 69 height 11
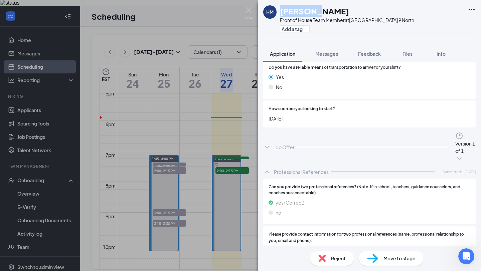
copy h1 "[DEMOGRAPHIC_DATA]"
click at [292, 10] on h1 "[PERSON_NAME]" at bounding box center [314, 10] width 69 height 11
